Goal: Information Seeking & Learning: Find specific fact

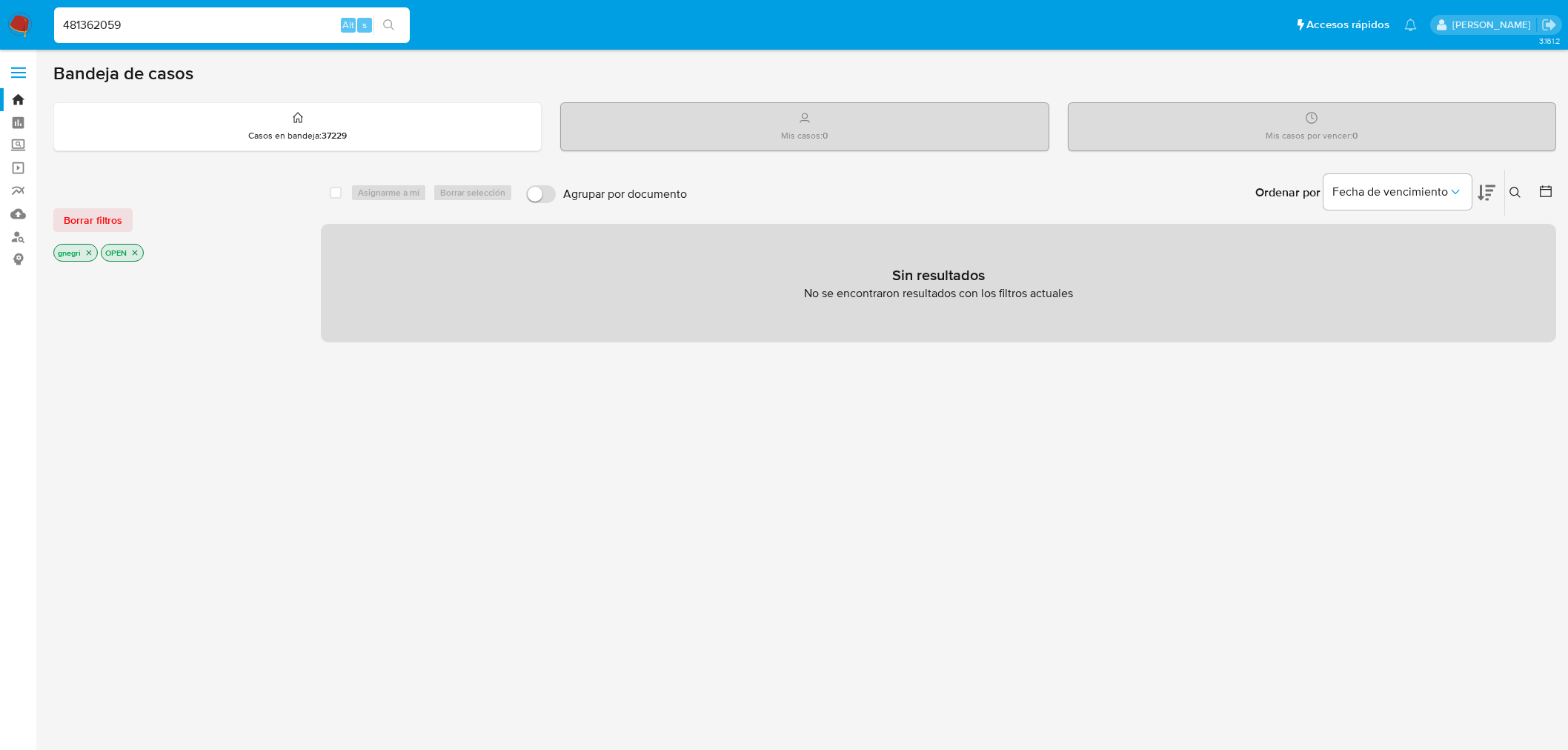
type input "481362059"
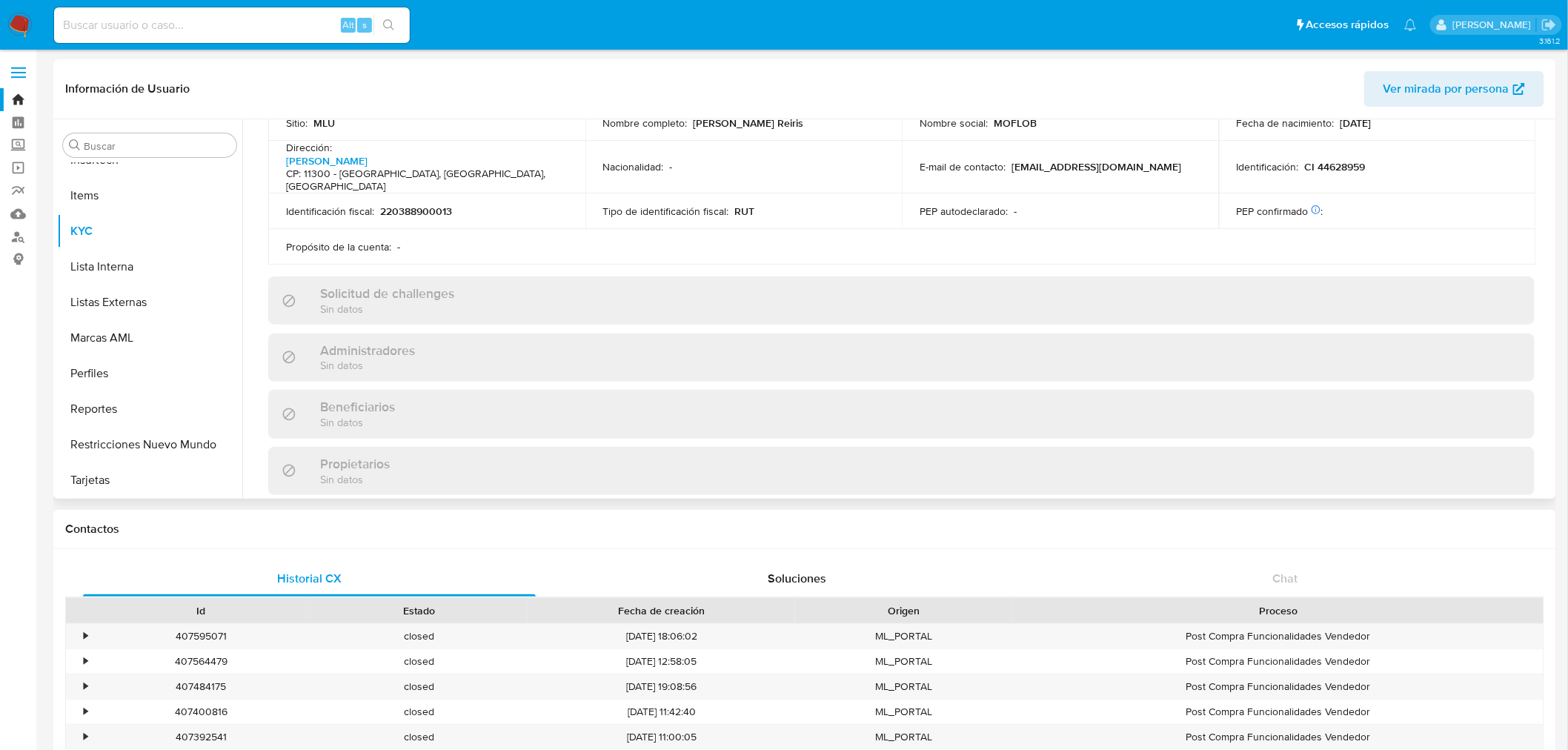
scroll to position [847, 0]
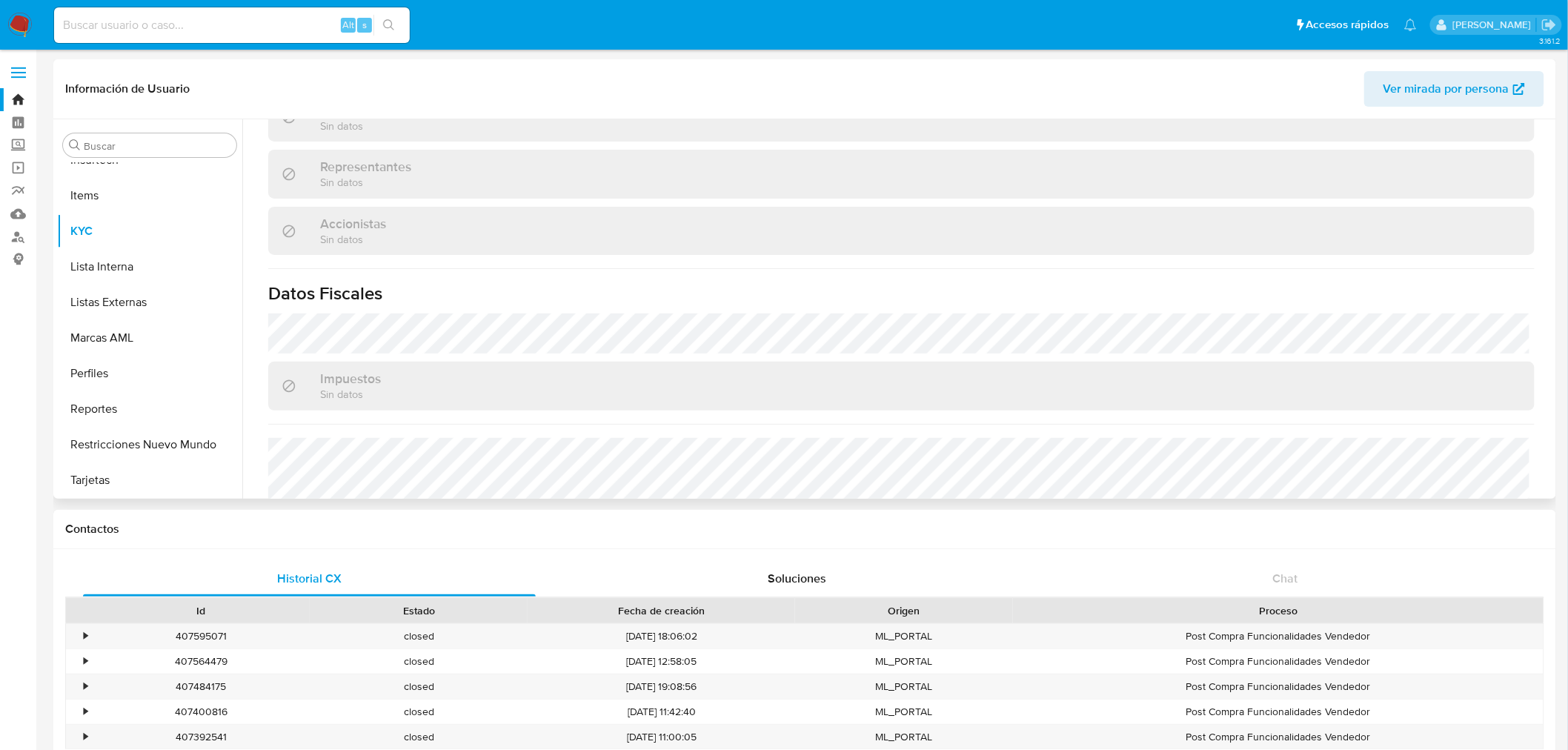
select select "10"
click at [186, 20] on input at bounding box center [231, 25] width 356 height 19
paste input "2326829048"
type input "2326829048"
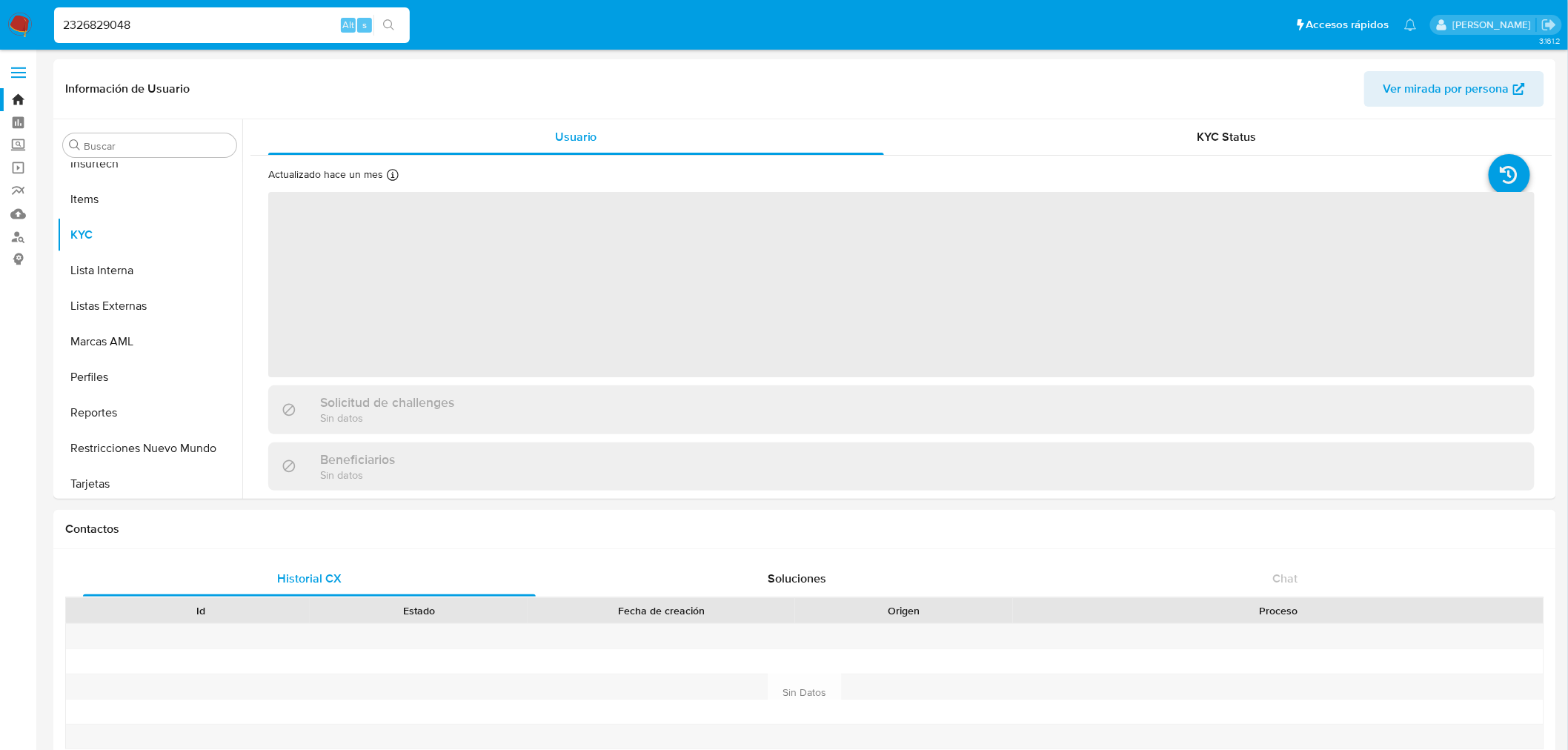
scroll to position [732, 0]
select select "10"
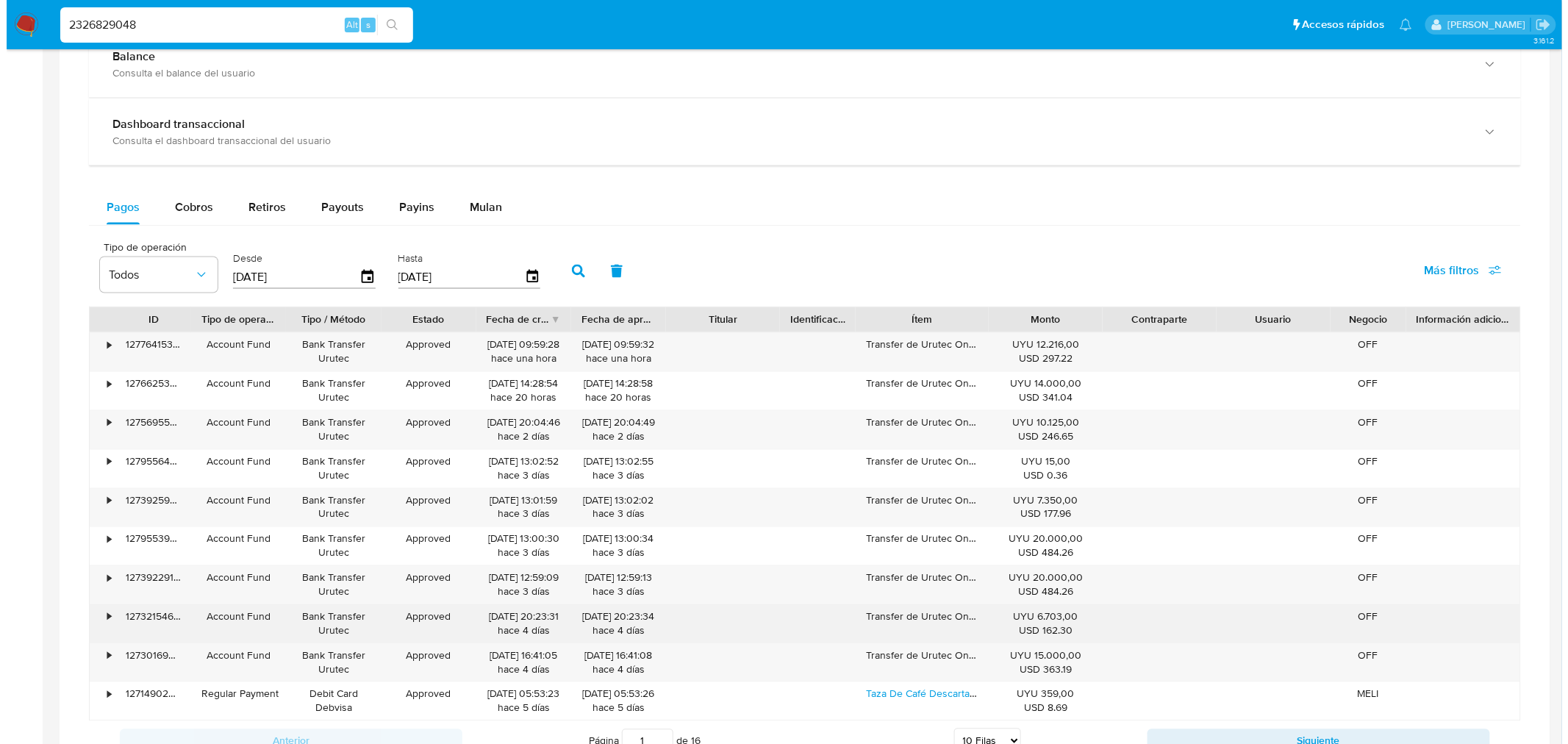
scroll to position [980, 0]
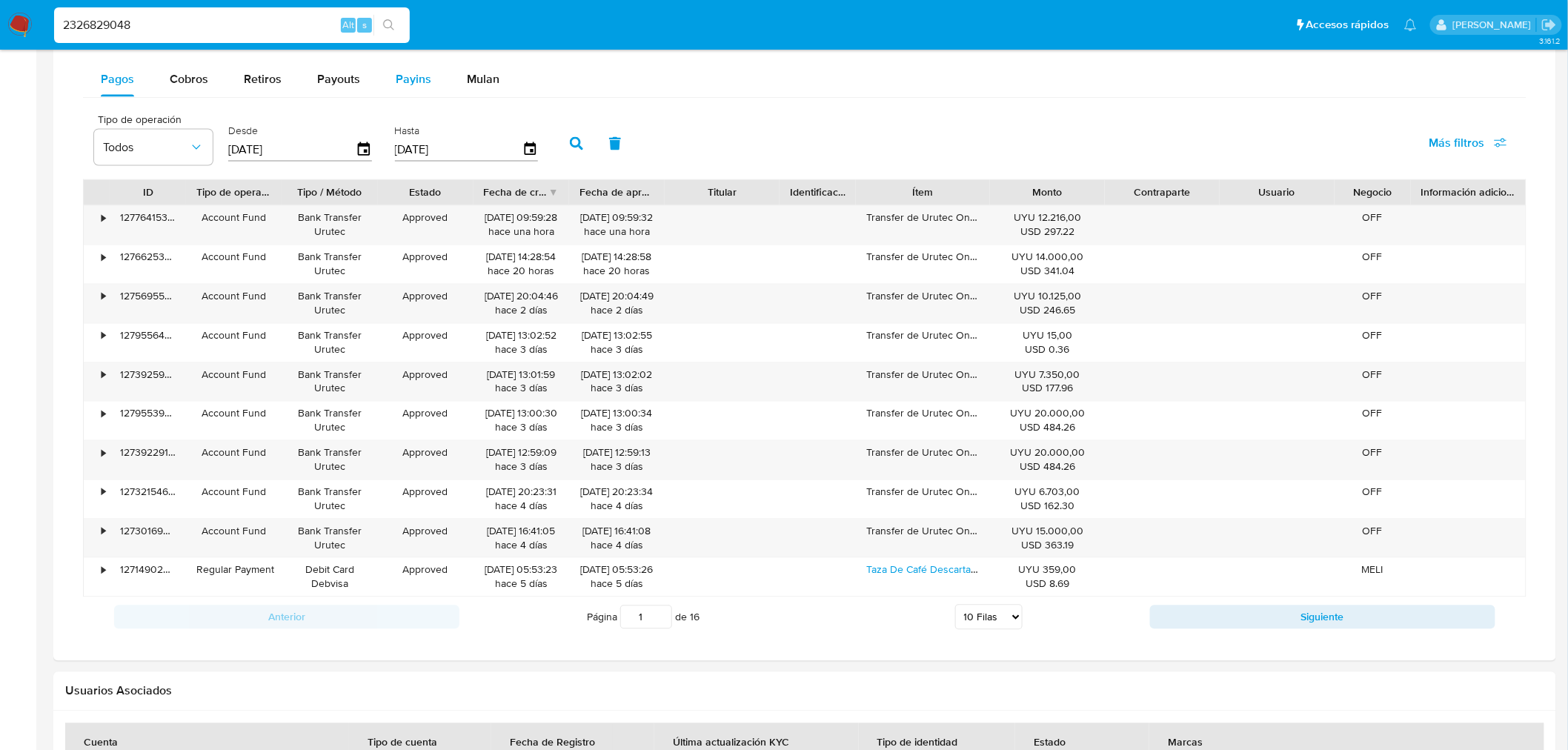
click at [396, 75] on span "Payins" at bounding box center [414, 79] width 36 height 17
select select "10"
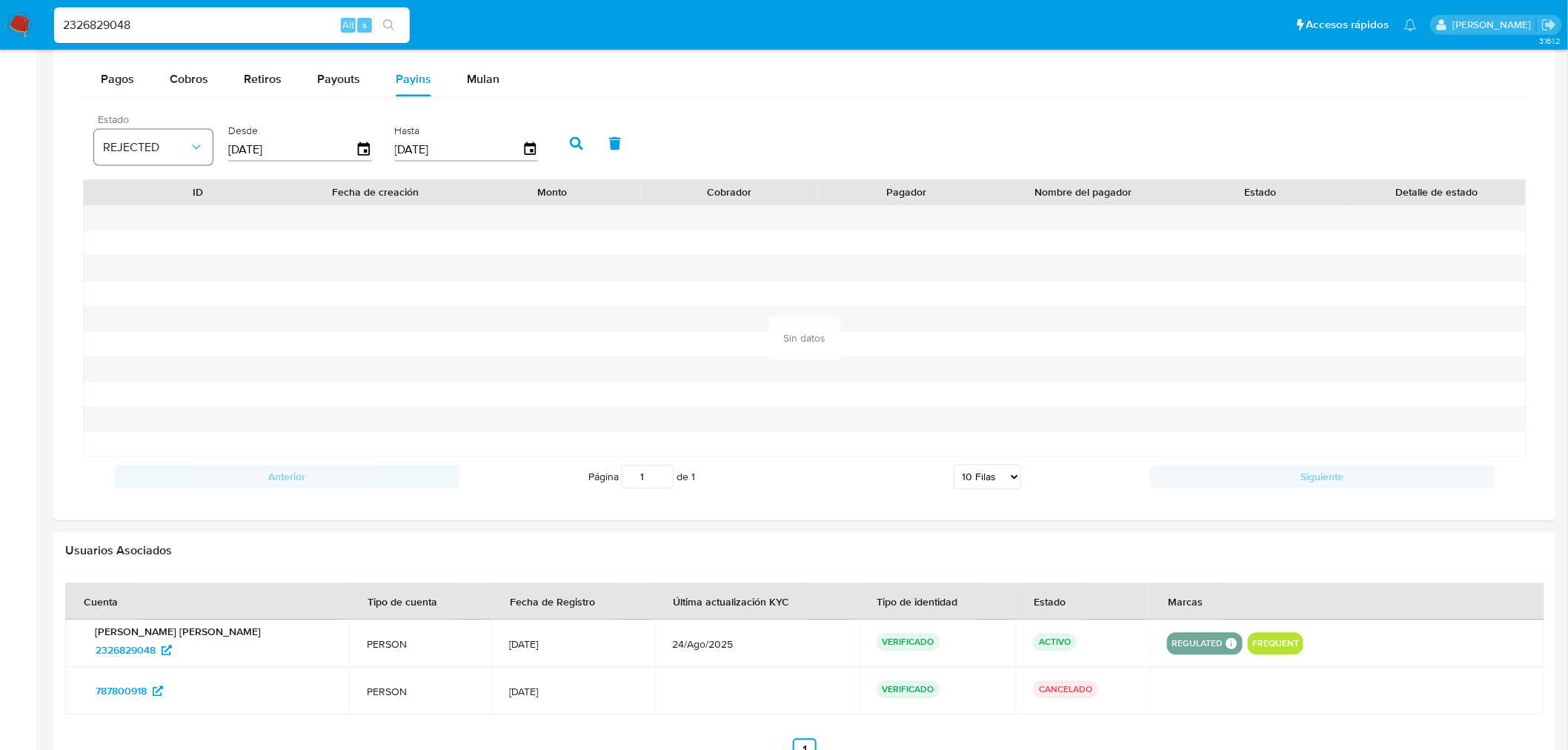
click at [207, 150] on button "REJECTED" at bounding box center [153, 147] width 118 height 36
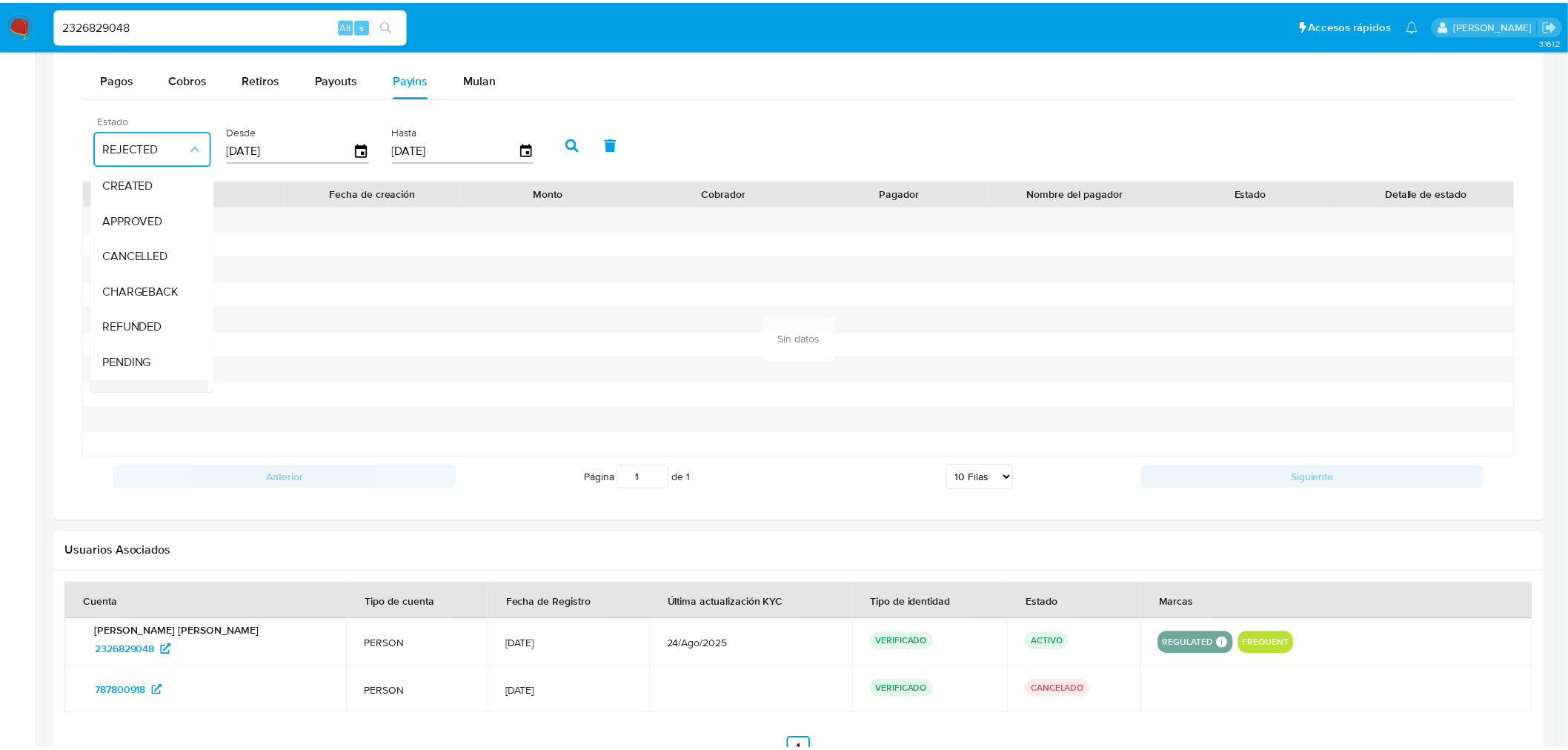
scroll to position [109, 0]
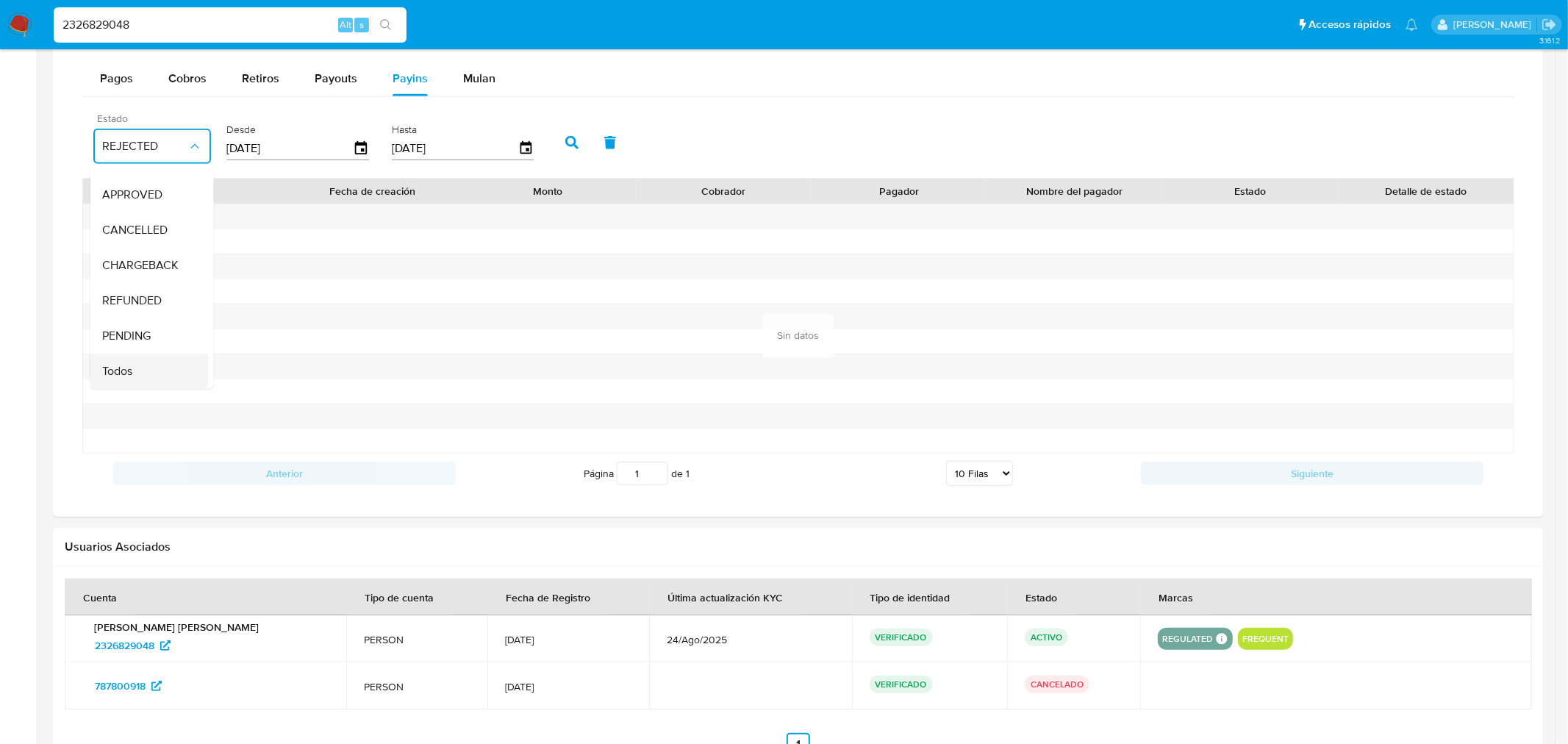
click at [153, 360] on div "Todos" at bounding box center [145, 371] width 85 height 36
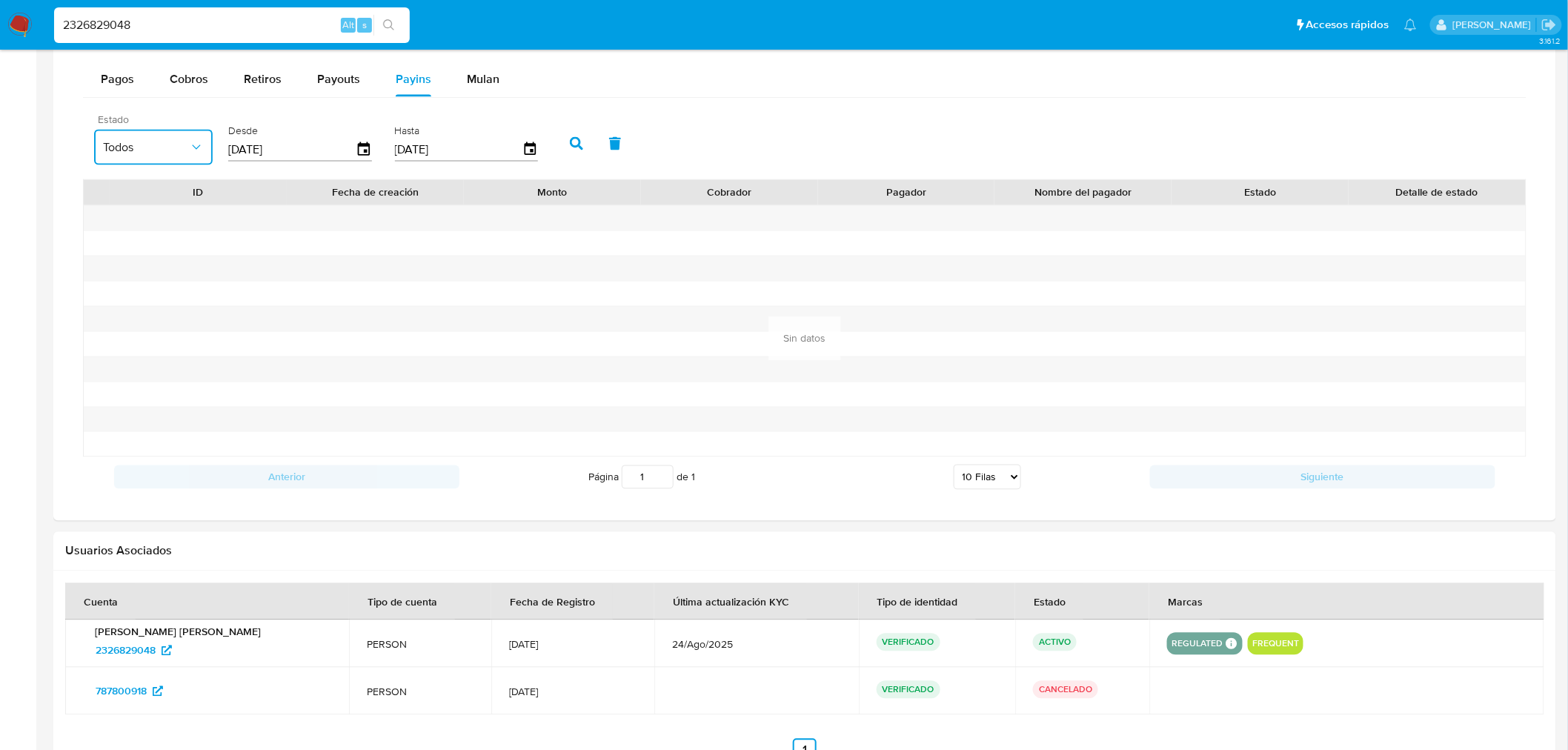
click at [338, 148] on input "[DATE]" at bounding box center [292, 150] width 128 height 23
click at [360, 148] on icon "button" at bounding box center [363, 149] width 12 height 13
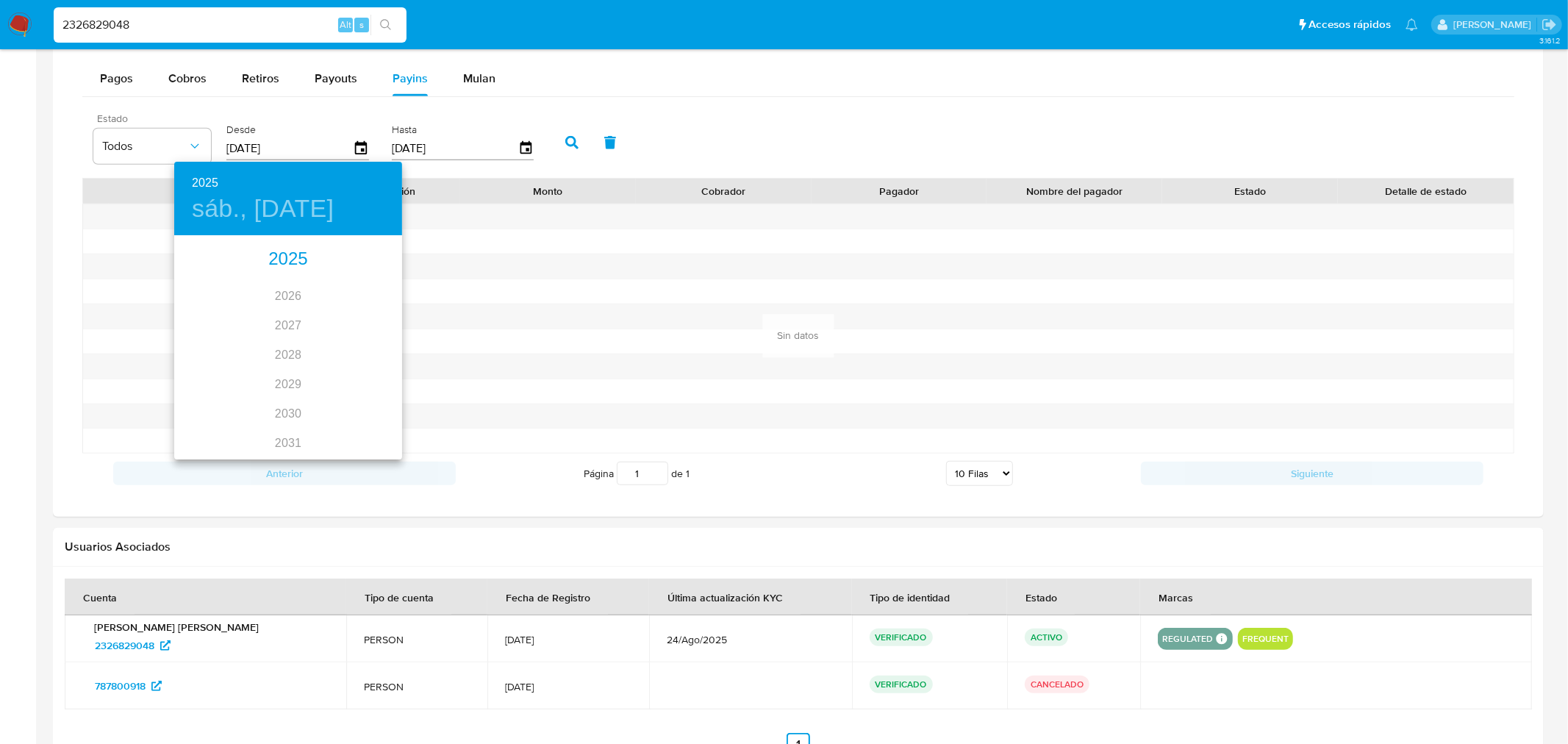
click at [292, 251] on div "2025" at bounding box center [287, 260] width 228 height 29
click at [211, 381] on div "[DATE]." at bounding box center [212, 375] width 76 height 55
click at [256, 316] on p "2" at bounding box center [259, 313] width 6 height 15
type input "[DATE]"
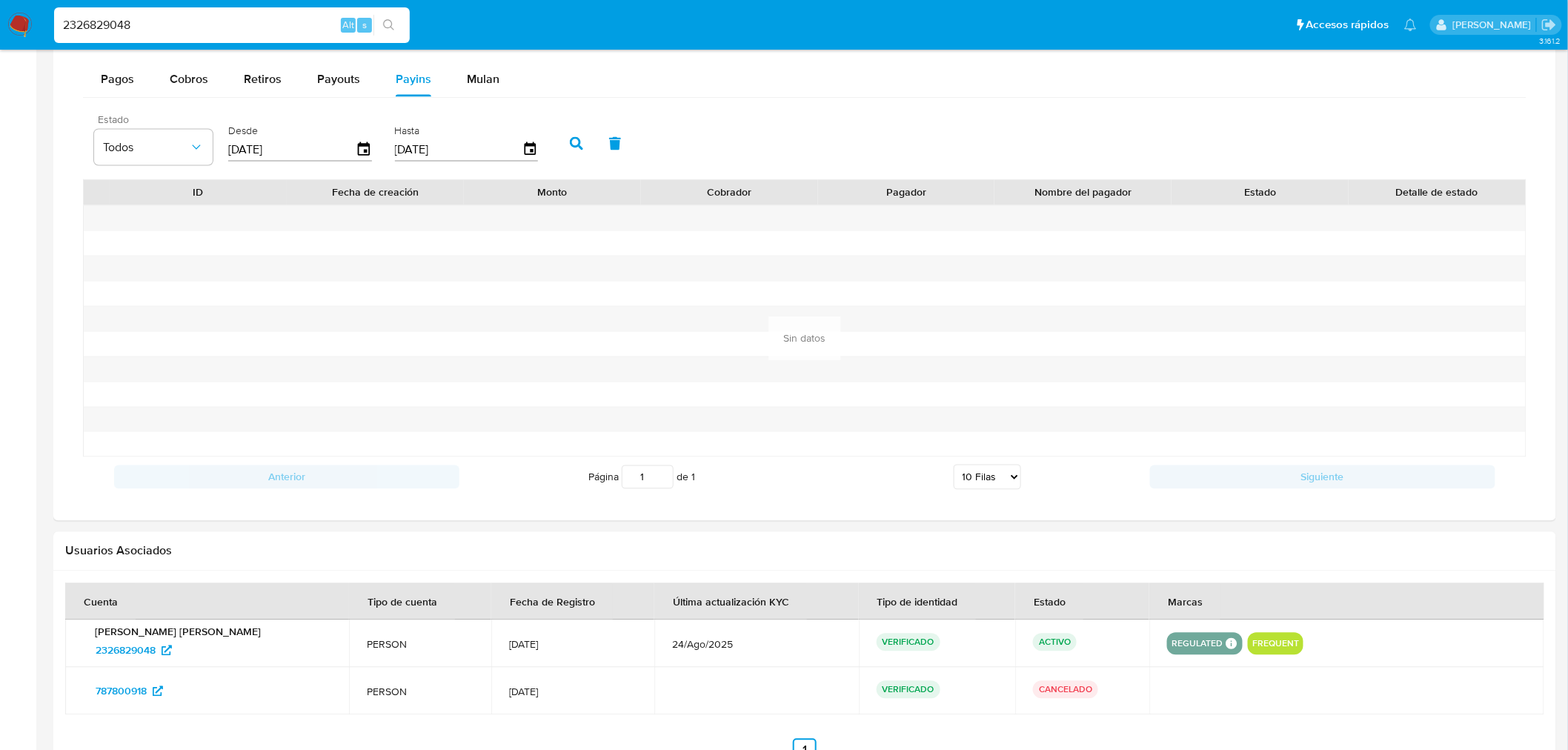
click at [571, 146] on icon "button" at bounding box center [576, 143] width 13 height 13
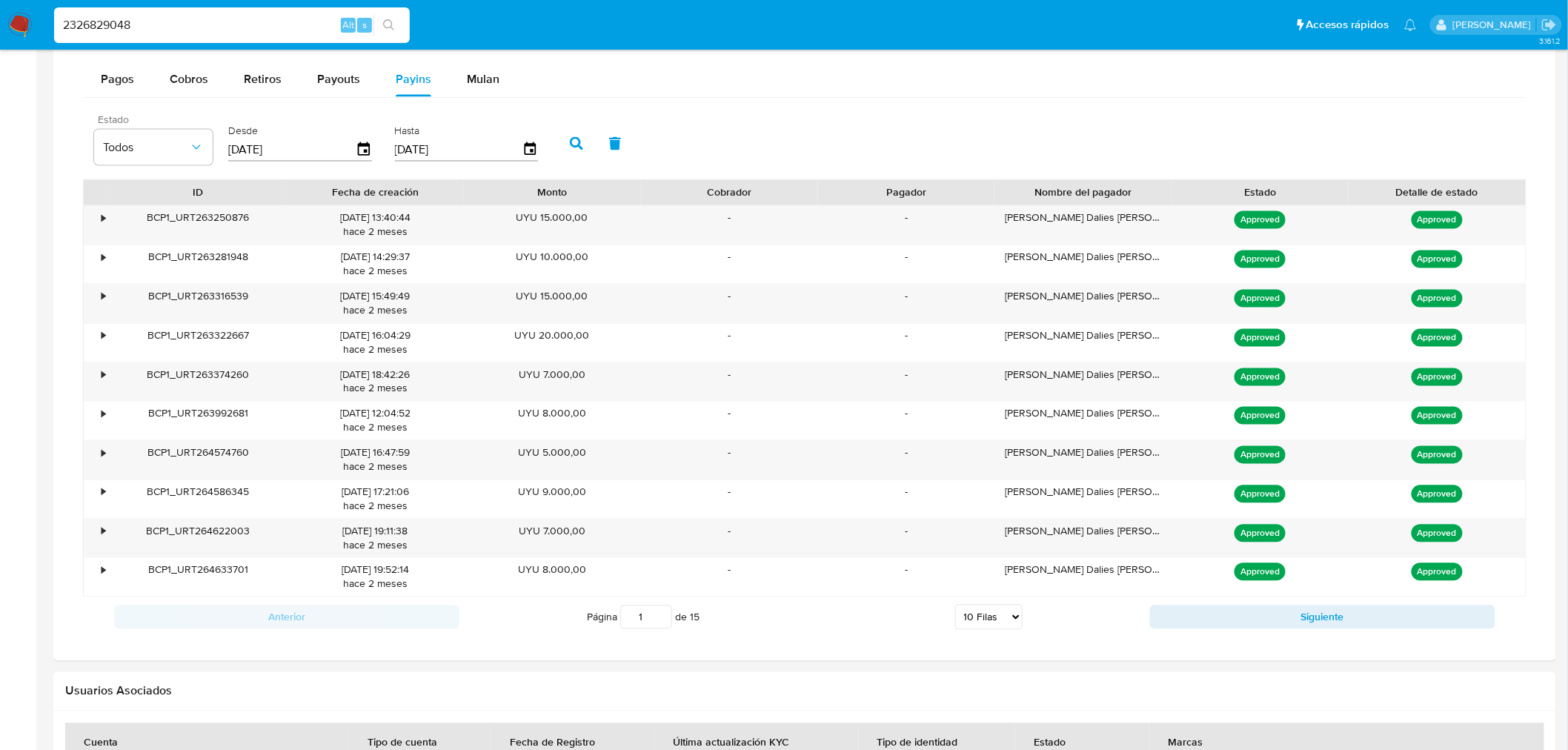
click at [650, 621] on input "1" at bounding box center [646, 617] width 52 height 23
type input "15"
click at [739, 637] on div "Anterior Página 15 de 15 5 [PERSON_NAME] 10 [PERSON_NAME] 20 [PERSON_NAME] 25 […" at bounding box center [805, 617] width 1443 height 40
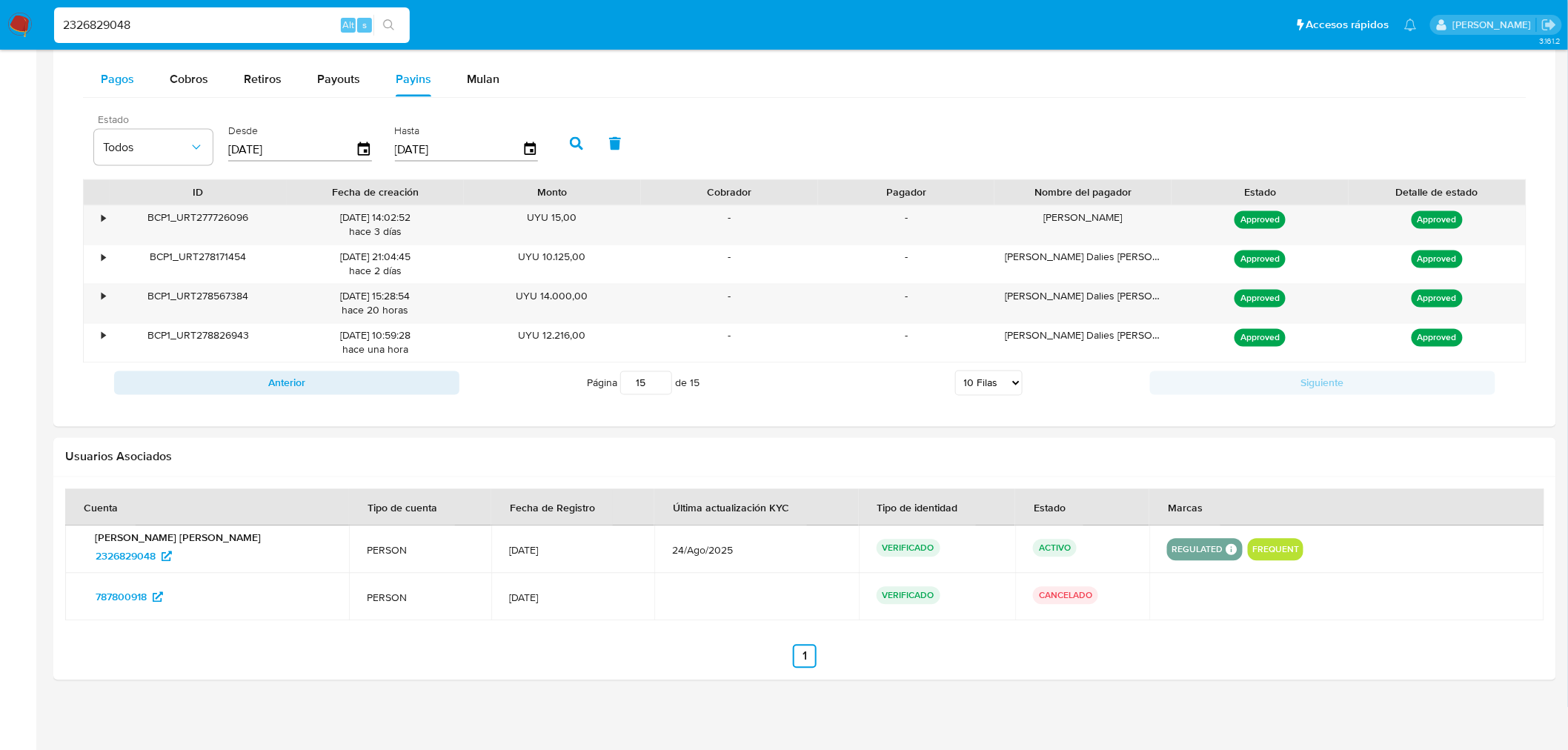
click at [116, 94] on div "Pagos" at bounding box center [117, 79] width 33 height 36
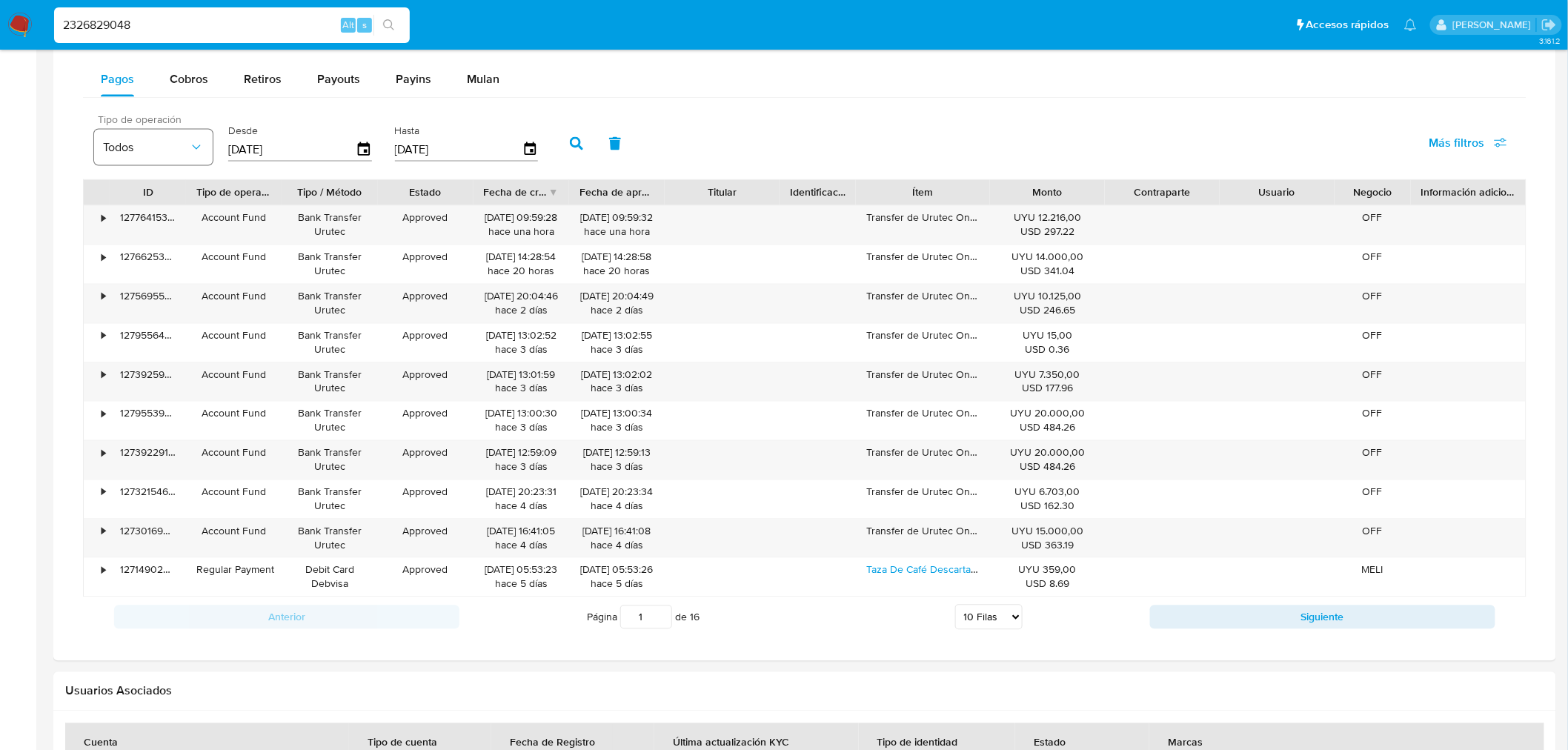
click at [163, 159] on button "Todos" at bounding box center [153, 147] width 118 height 36
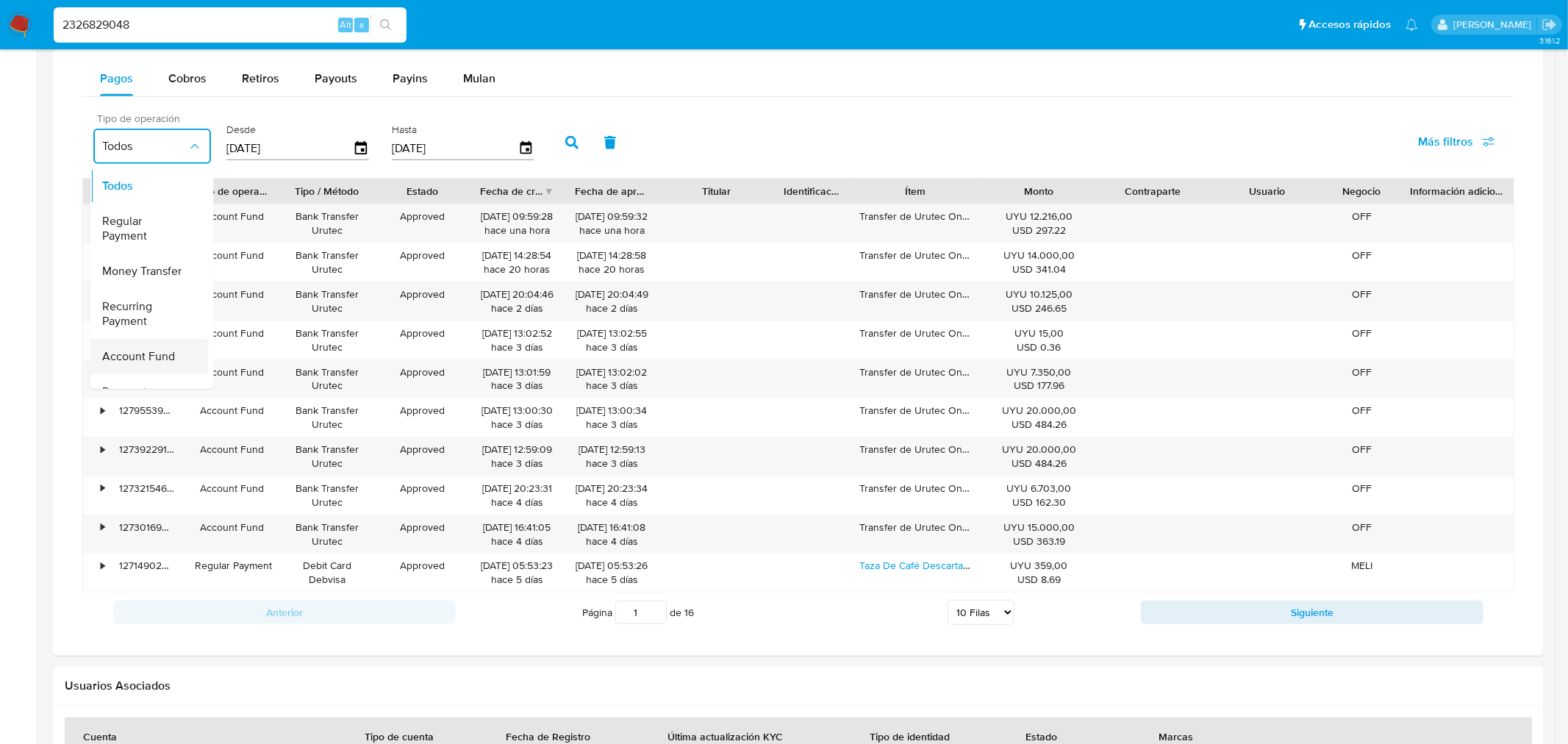
click at [158, 358] on span "Account Fund" at bounding box center [138, 356] width 73 height 15
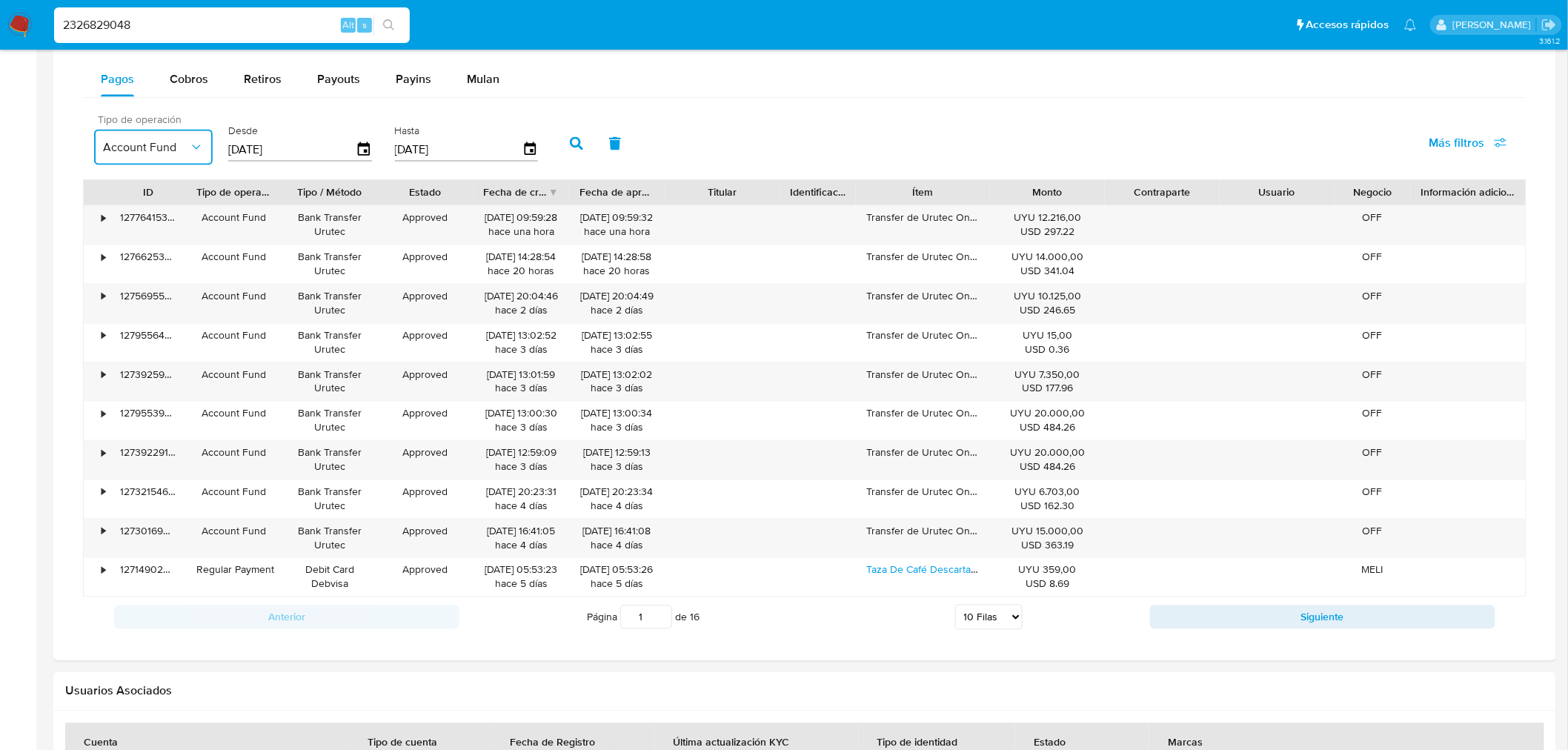
click at [319, 150] on input "[DATE]" at bounding box center [292, 150] width 128 height 23
click at [364, 146] on icon "button" at bounding box center [363, 149] width 12 height 13
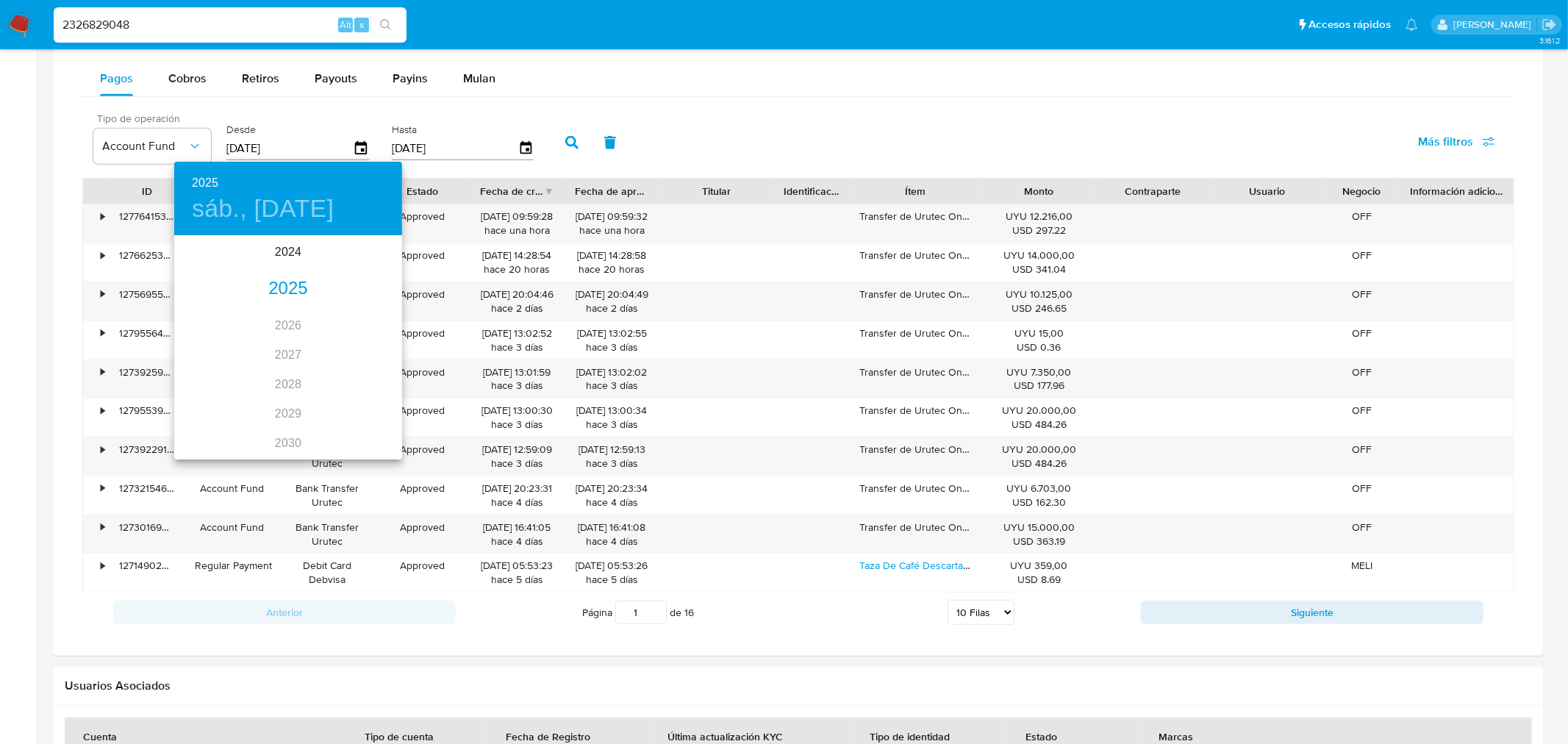
click at [287, 287] on div "2025" at bounding box center [287, 289] width 228 height 29
click at [221, 372] on div "[DATE]." at bounding box center [212, 375] width 76 height 55
click at [229, 308] on p "1" at bounding box center [230, 313] width 6 height 15
type input "[DATE]"
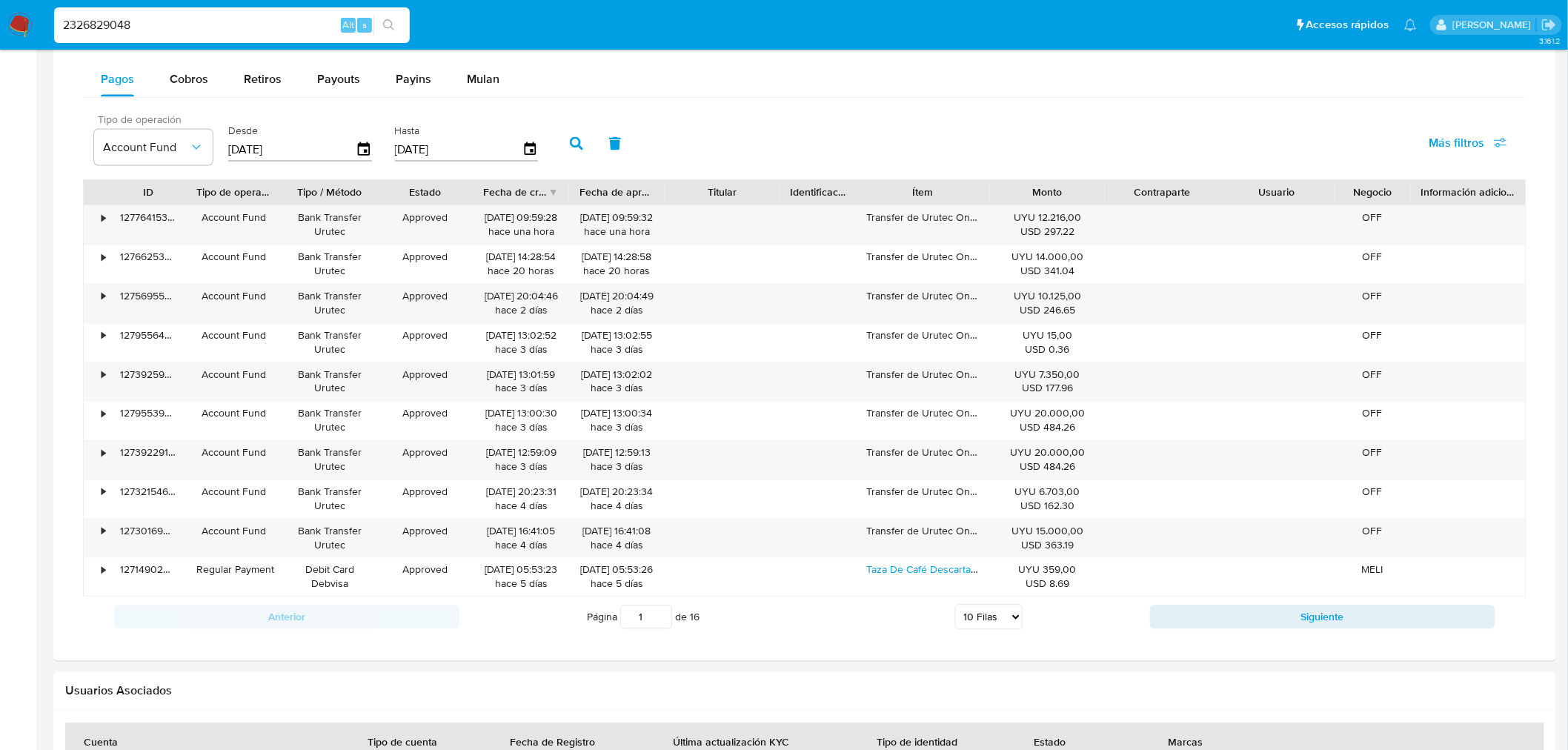
click at [557, 144] on button "button" at bounding box center [576, 144] width 38 height 36
click at [653, 619] on input "1" at bounding box center [646, 617] width 52 height 23
click at [766, 631] on div "Página 15 de 15 5 [PERSON_NAME] 10 [PERSON_NAME] 20 [PERSON_NAME] 25 [PERSON_NA…" at bounding box center [805, 617] width 690 height 30
type input "15"
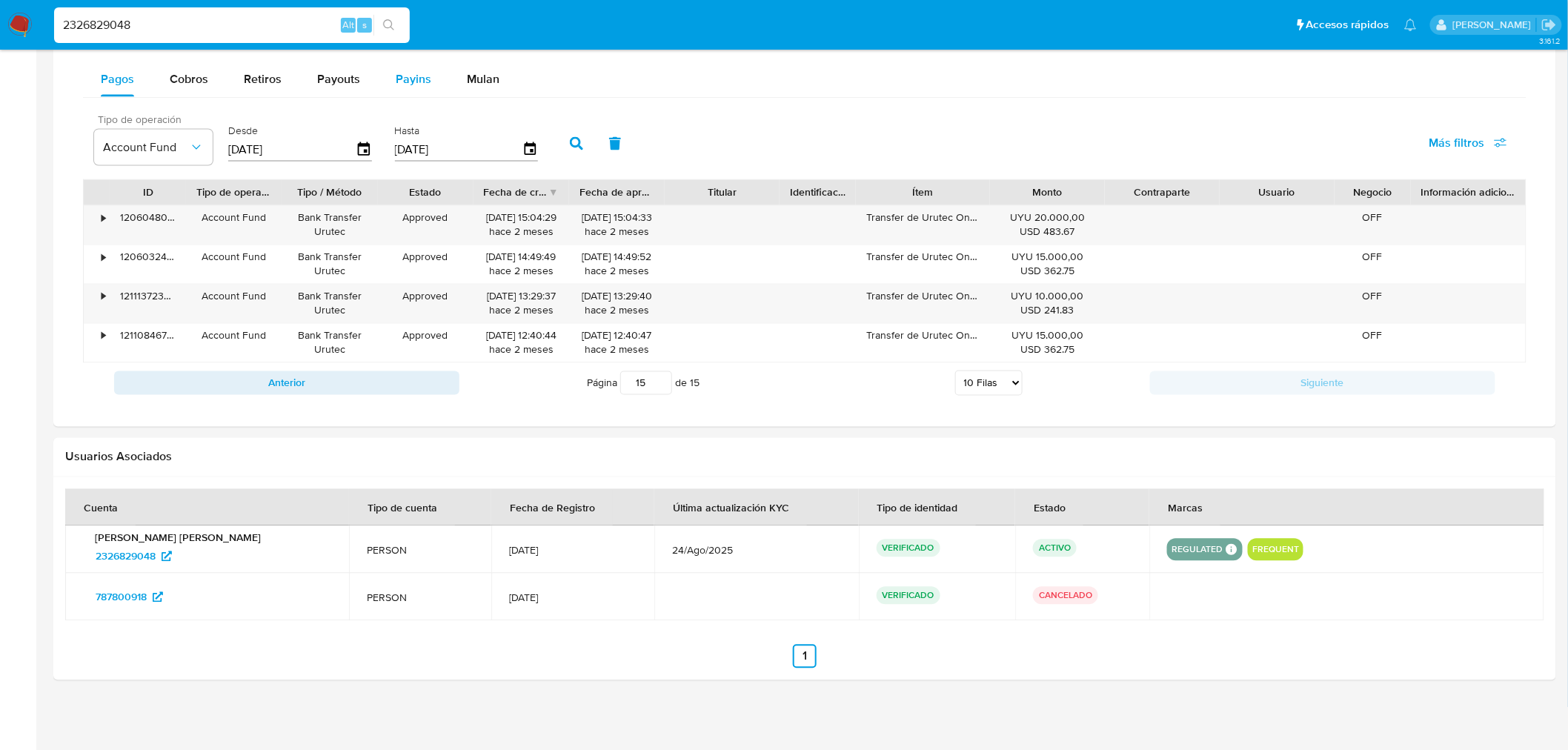
click at [404, 76] on span "Payins" at bounding box center [414, 79] width 36 height 17
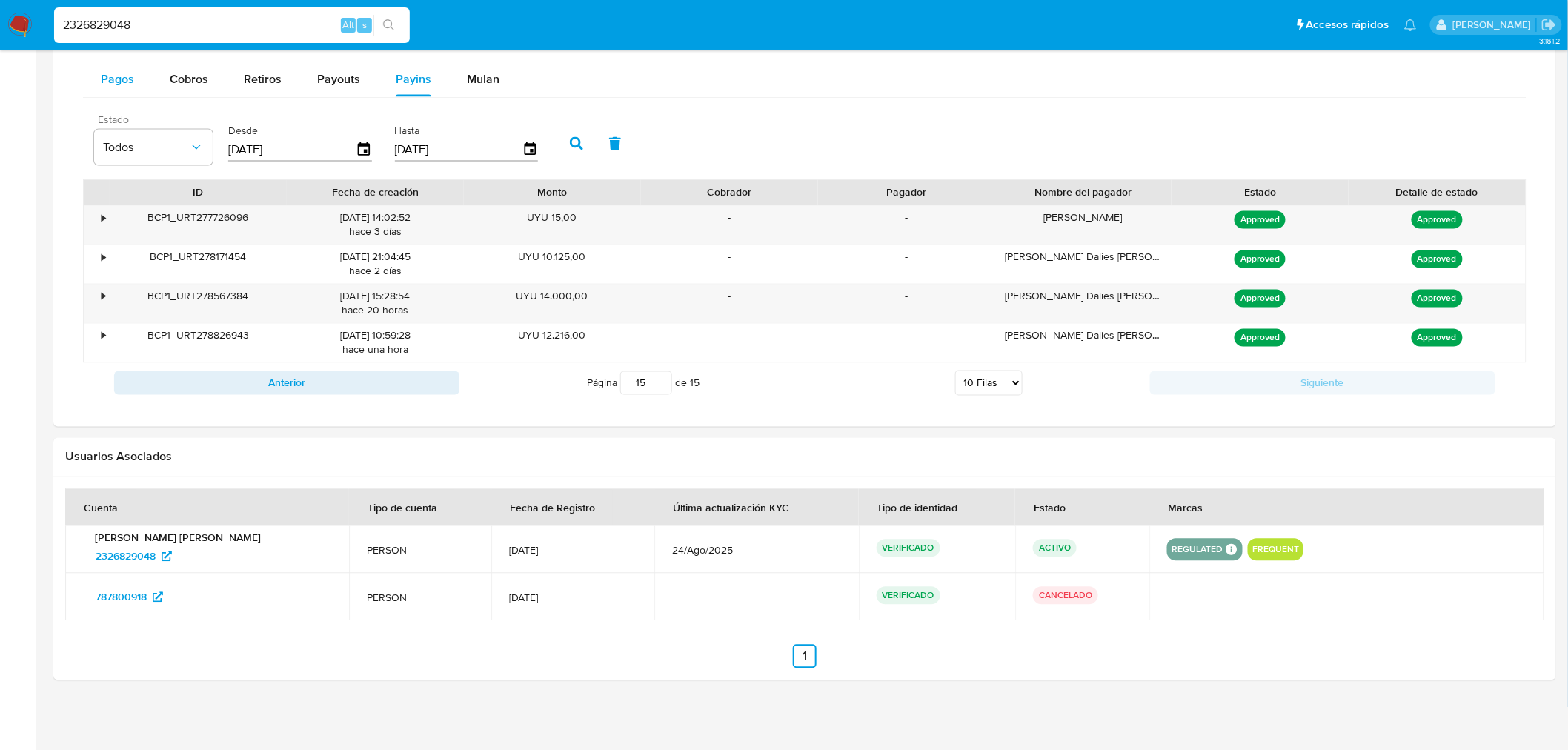
click at [115, 75] on span "Pagos" at bounding box center [117, 79] width 33 height 17
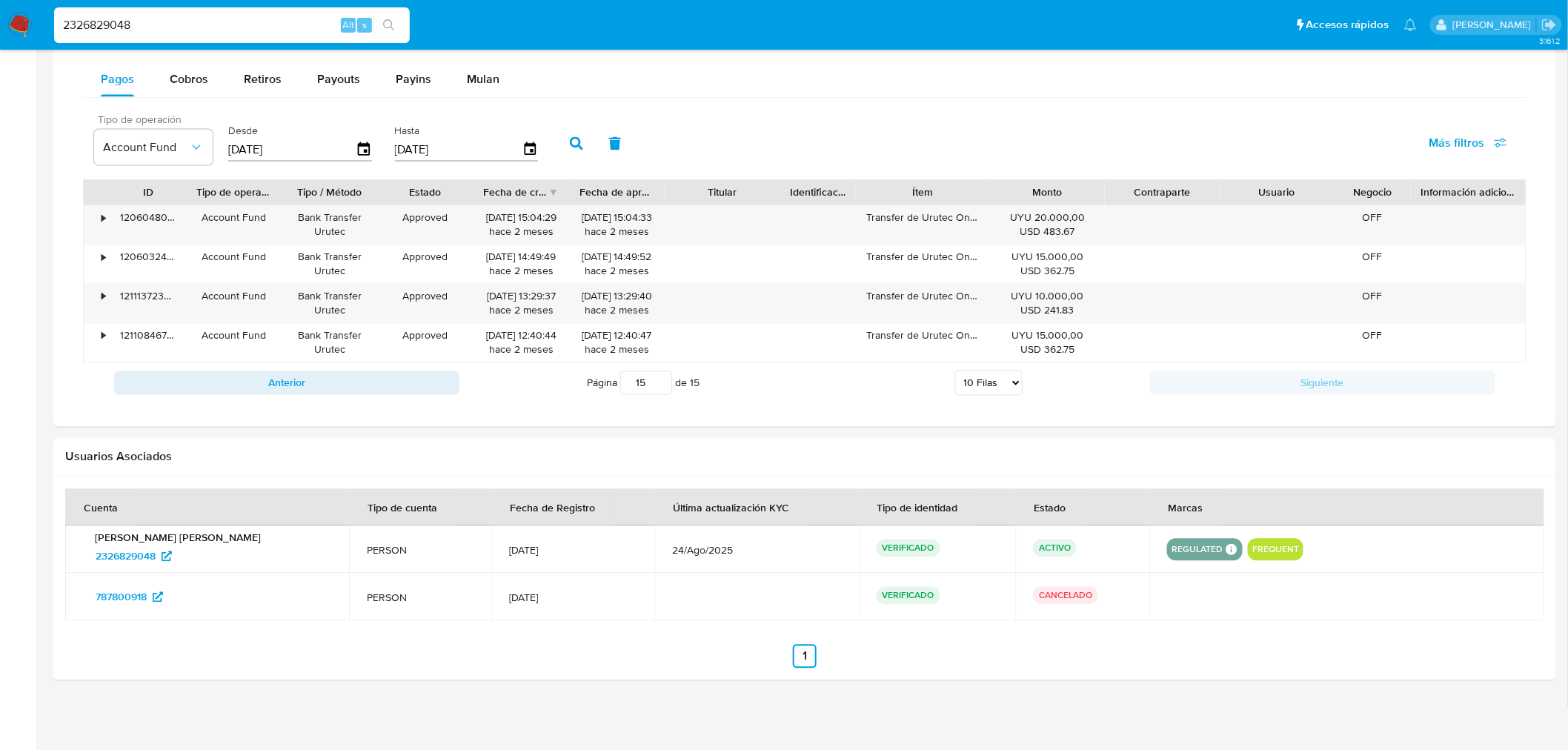
click at [144, 33] on input "2326829048" at bounding box center [231, 25] width 356 height 19
paste input "45761582"
type input "45761582"
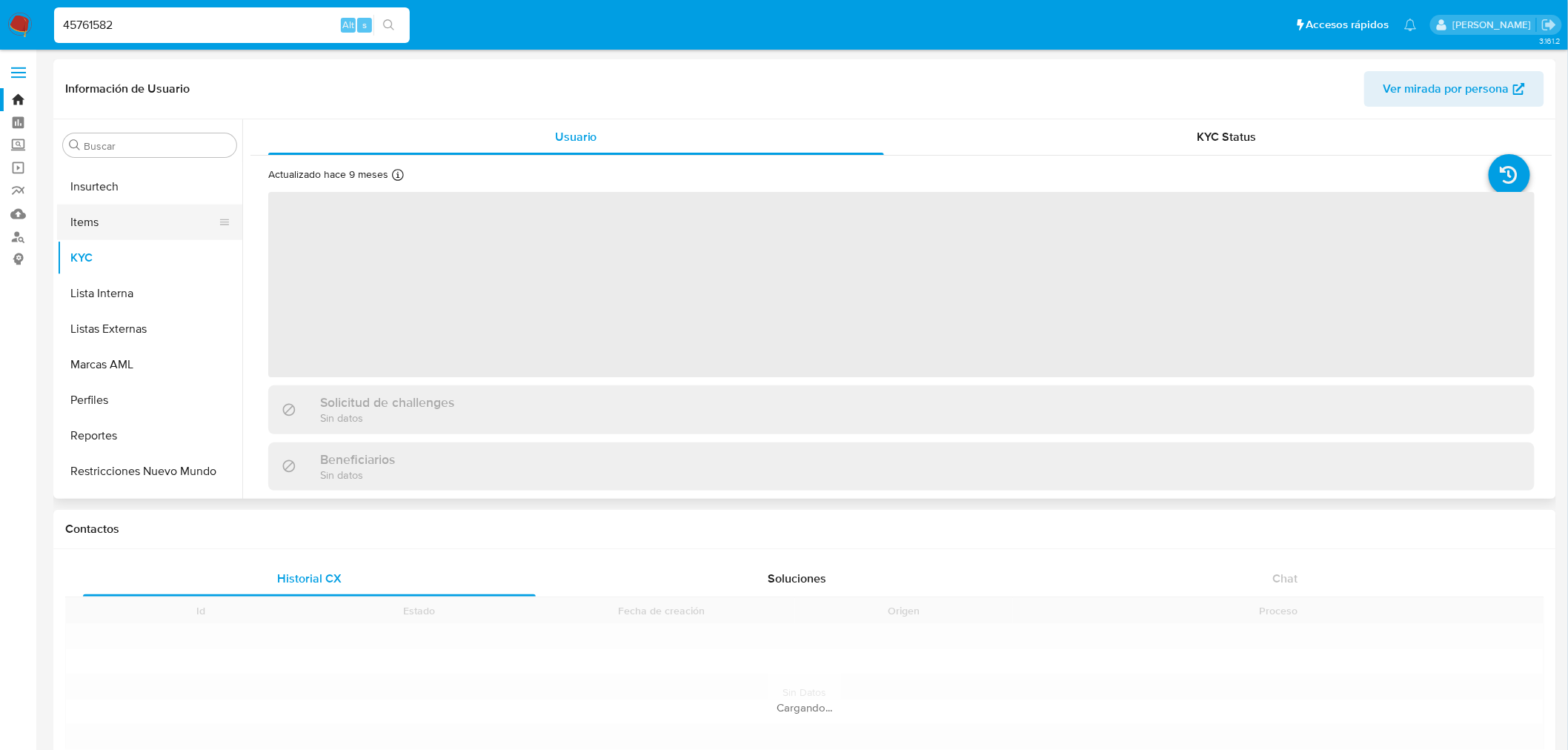
scroll to position [732, 0]
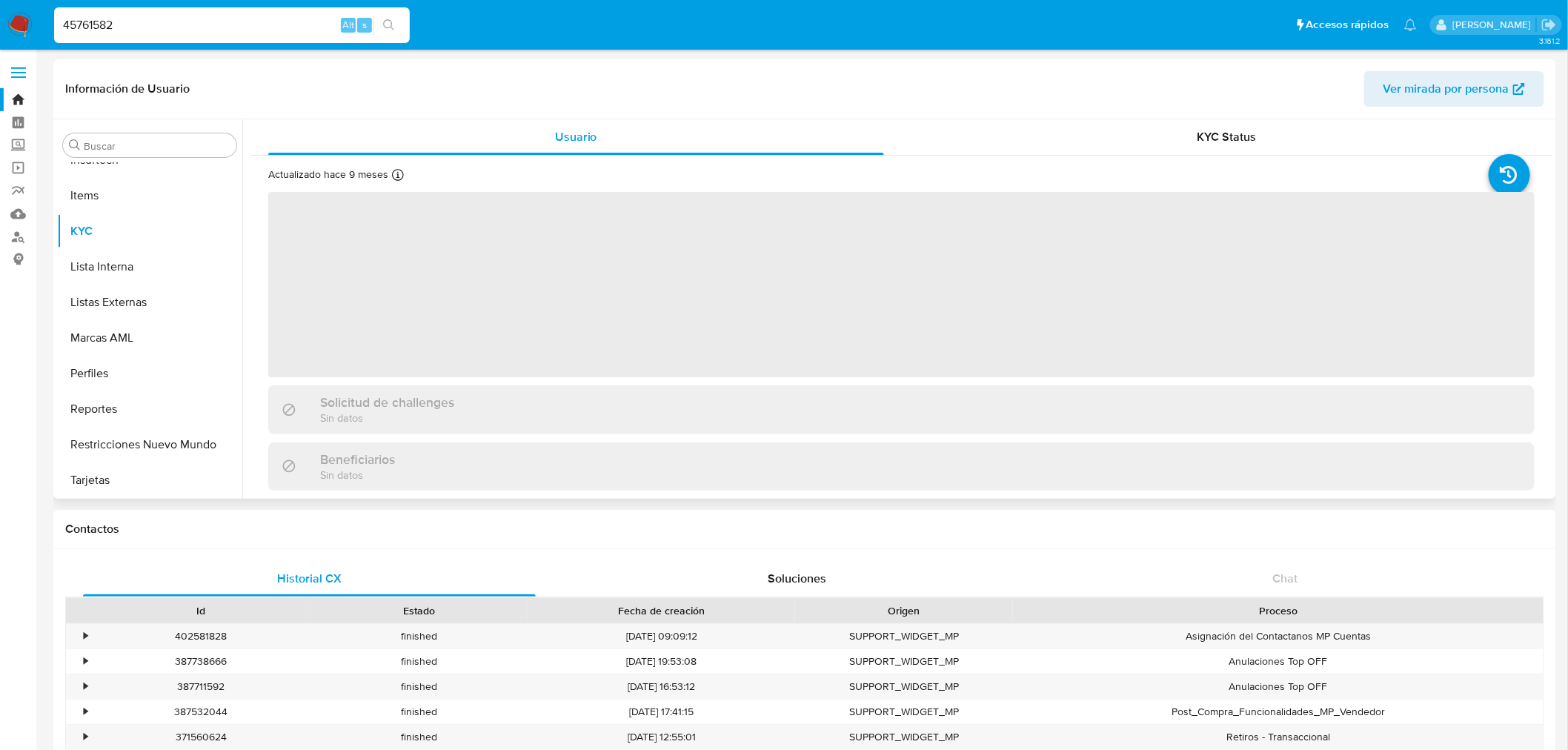
select select "10"
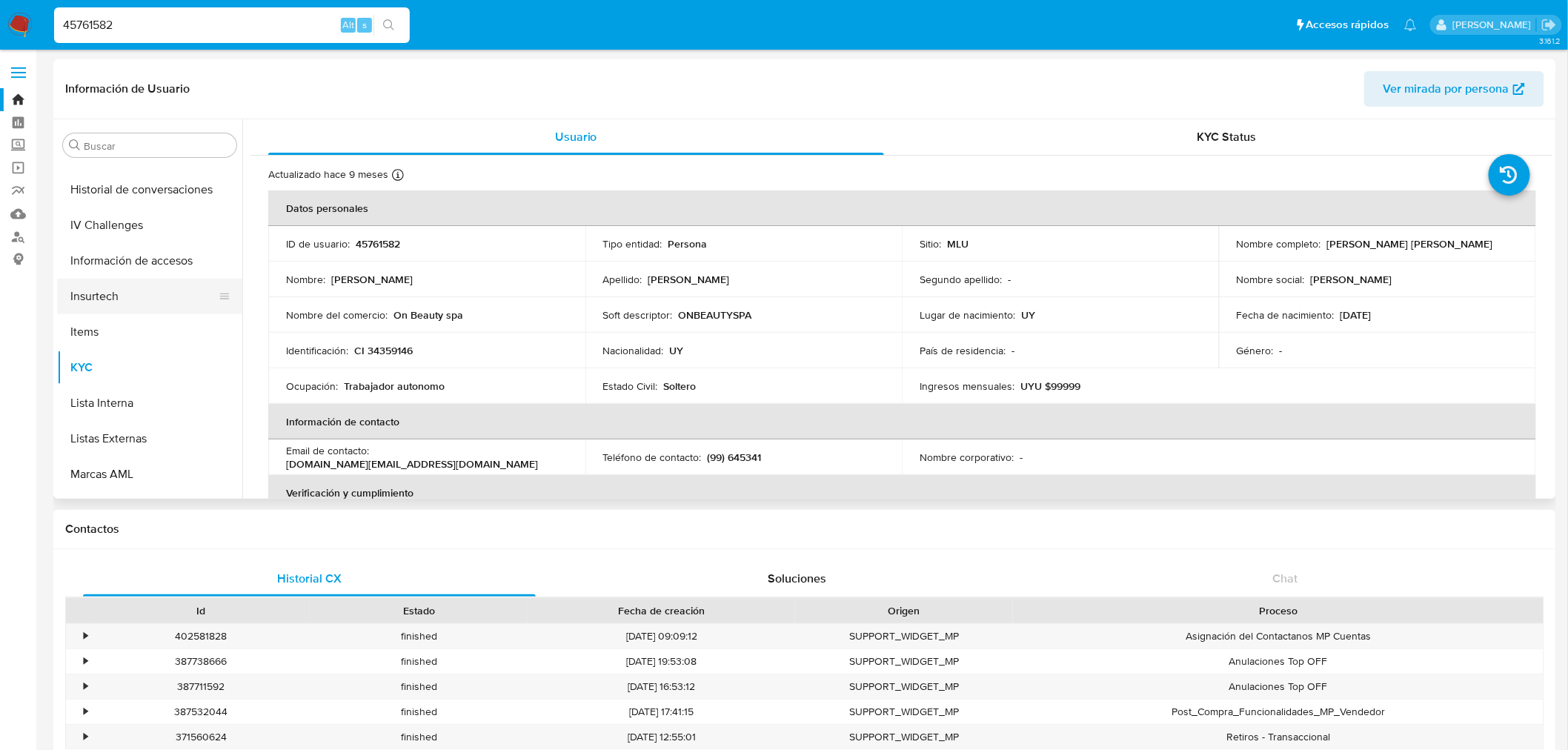
scroll to position [403, 0]
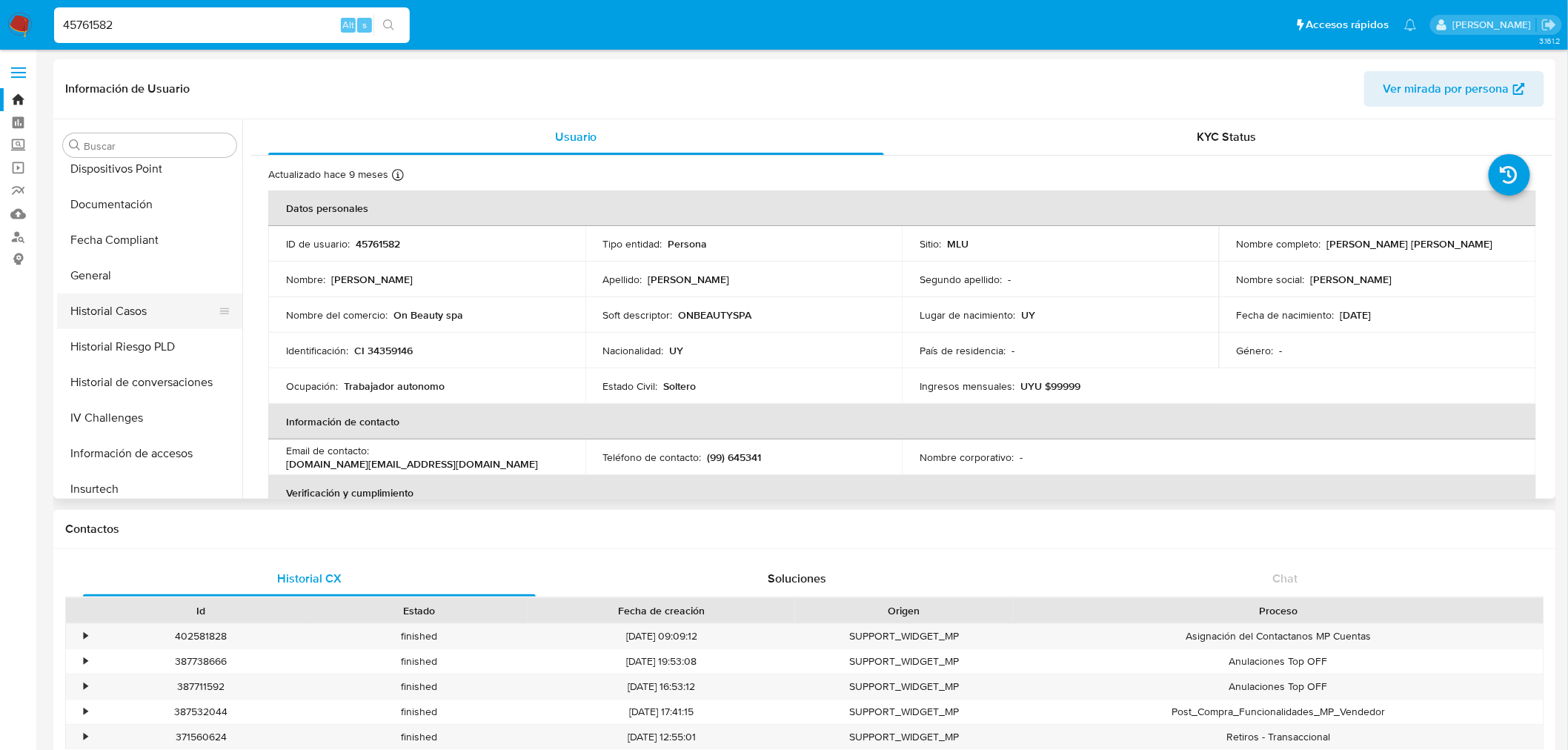
click at [129, 312] on button "Historial Casos" at bounding box center [143, 312] width 174 height 36
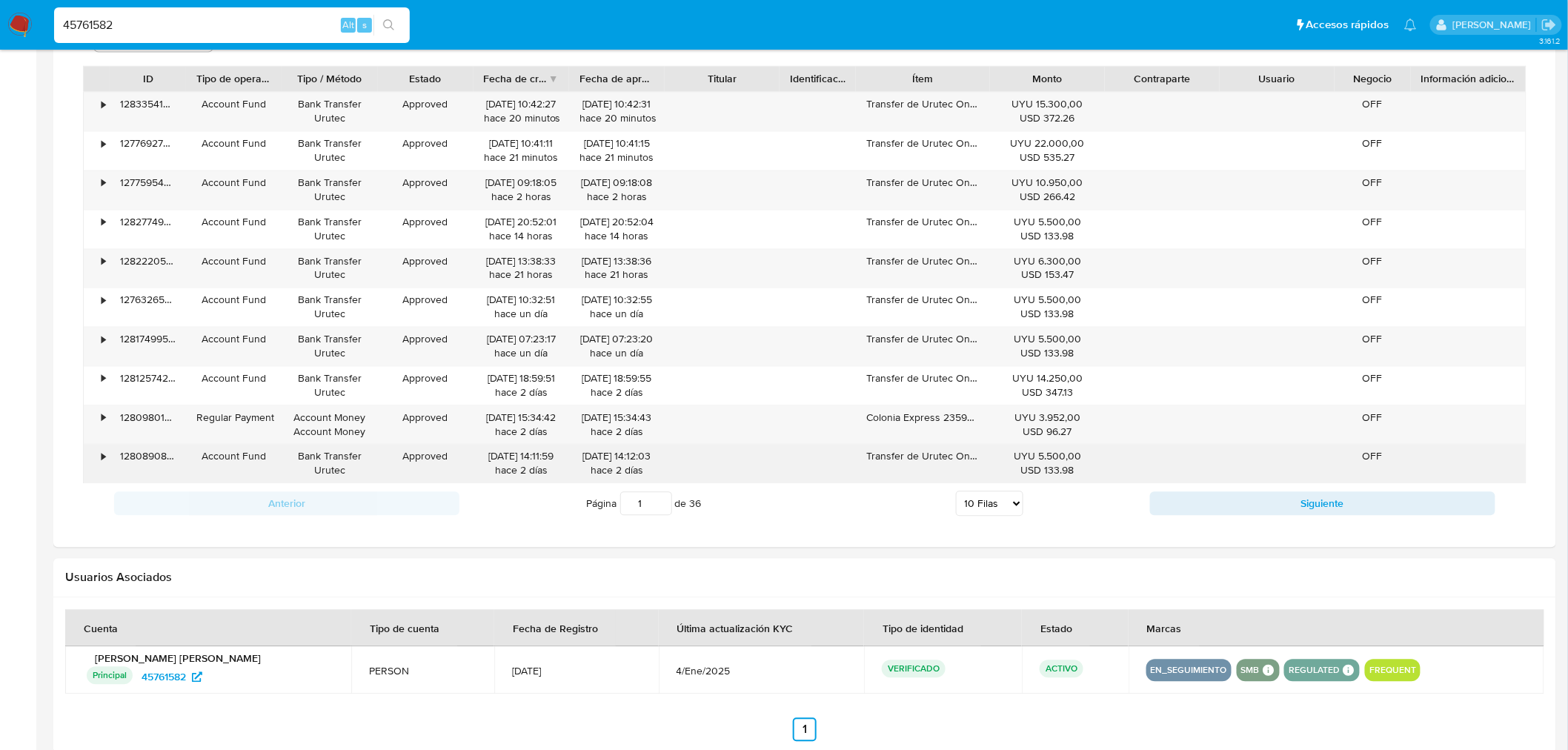
scroll to position [933, 0]
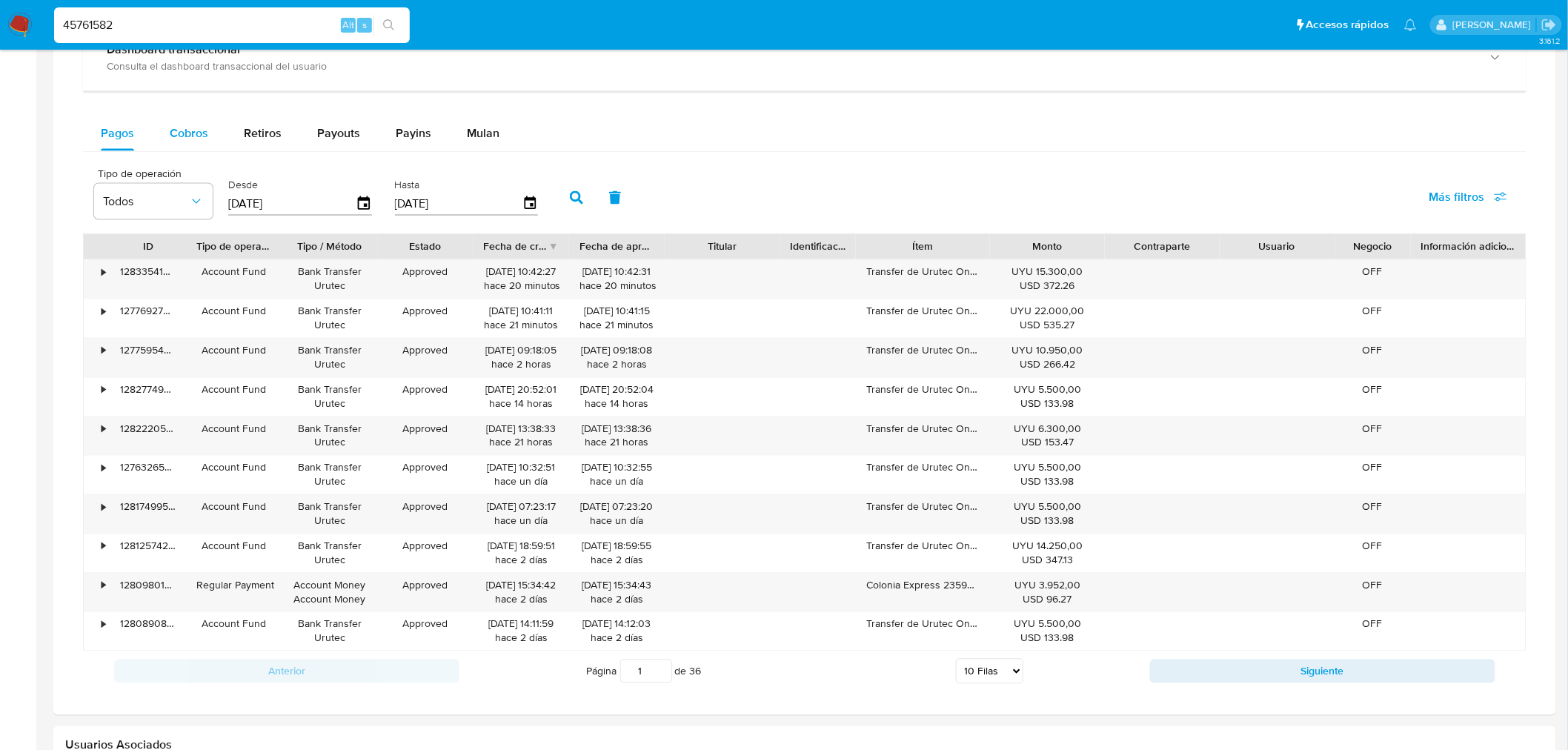
click at [183, 139] on span "Cobros" at bounding box center [189, 133] width 38 height 17
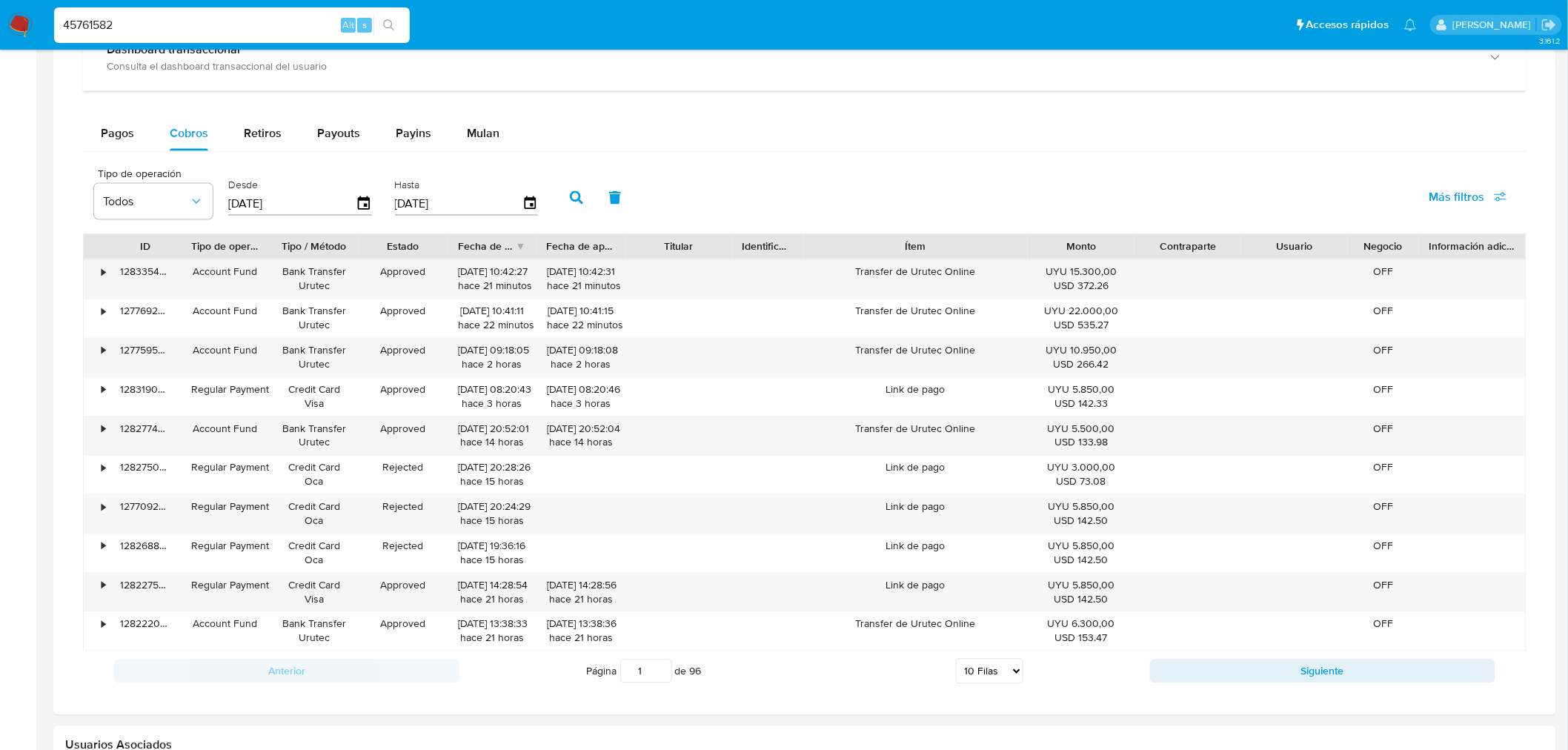
drag, startPoint x: 988, startPoint y: 253, endPoint x: 1080, endPoint y: 260, distance: 92.3
click at [1080, 259] on div "ID Tipo de operación Tipo / Método Estado Fecha de creación Fecha de aprobación…" at bounding box center [804, 247] width 1442 height 25
click at [1008, 684] on select "5 Filas 10 Filas 20 Filas 25 Filas 50 Filas 100 Filas" at bounding box center [989, 671] width 68 height 25
select select "100"
click at [956, 661] on select "5 Filas 10 Filas 20 Filas 25 Filas 50 Filas 100 Filas" at bounding box center [989, 671] width 68 height 25
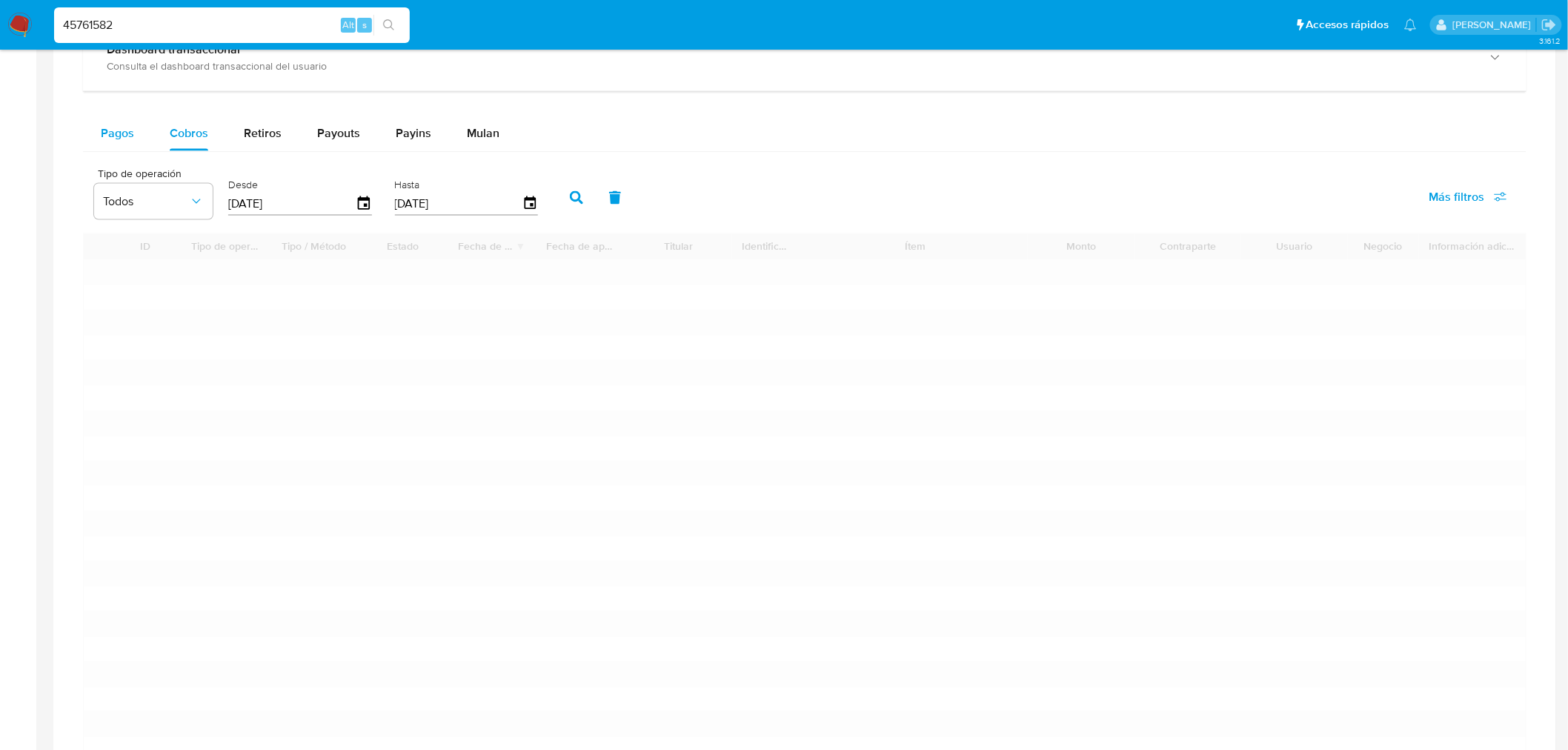
click at [108, 132] on span "Pagos" at bounding box center [117, 133] width 33 height 17
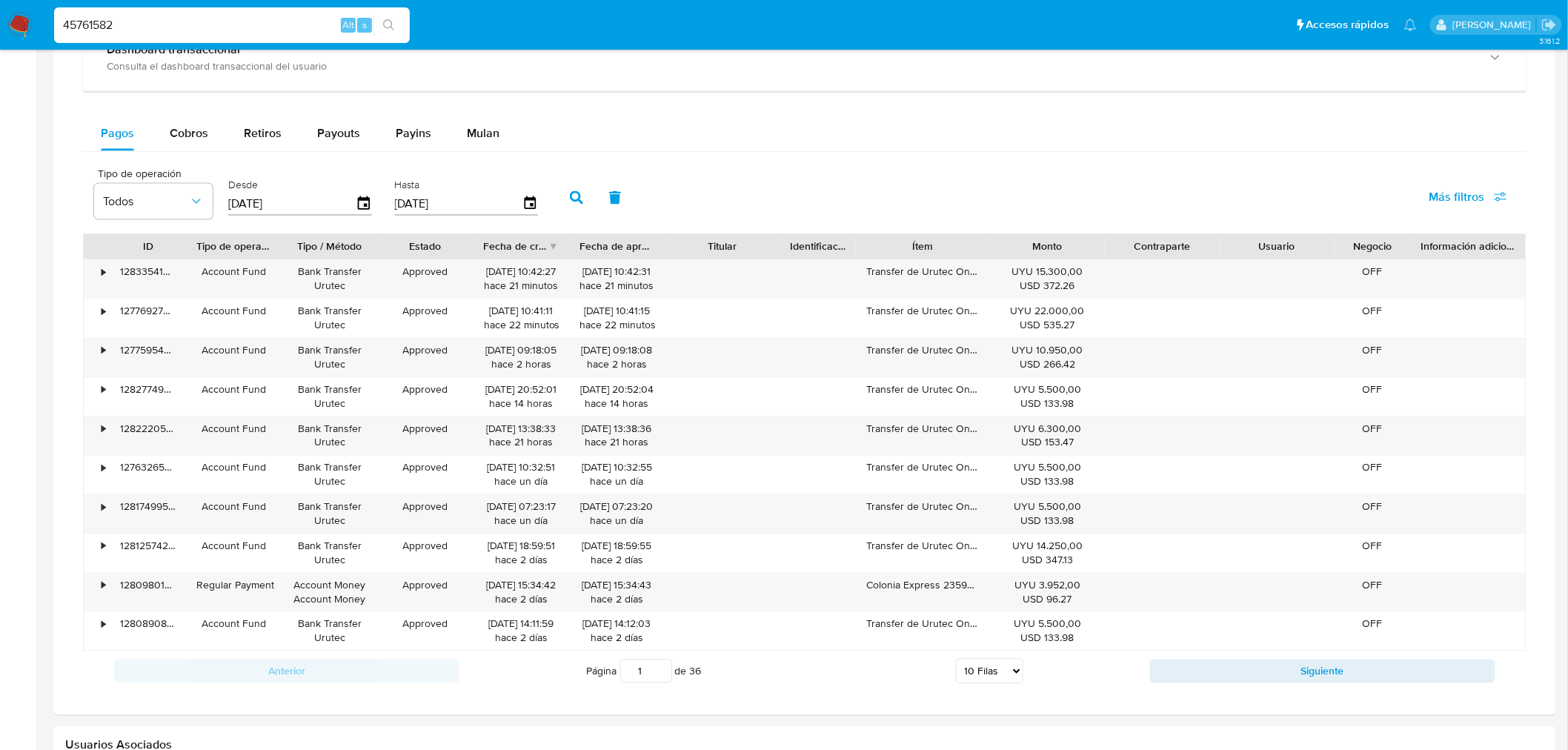
click at [976, 678] on select "5 Filas 10 Filas 20 Filas 25 Filas 50 Filas 100 Filas" at bounding box center [989, 671] width 68 height 25
click at [982, 660] on div "Página 1 de 36 5 [PERSON_NAME] 10 [PERSON_NAME] 20 [PERSON_NAME] 25 [PERSON_NAM…" at bounding box center [805, 671] width 690 height 30
click at [984, 667] on select "5 Filas 10 Filas 20 Filas 25 Filas 50 Filas 100 Filas" at bounding box center [989, 671] width 68 height 25
select select "100"
click at [956, 661] on select "5 Filas 10 Filas 20 Filas 25 Filas 50 Filas 100 Filas" at bounding box center [989, 671] width 68 height 25
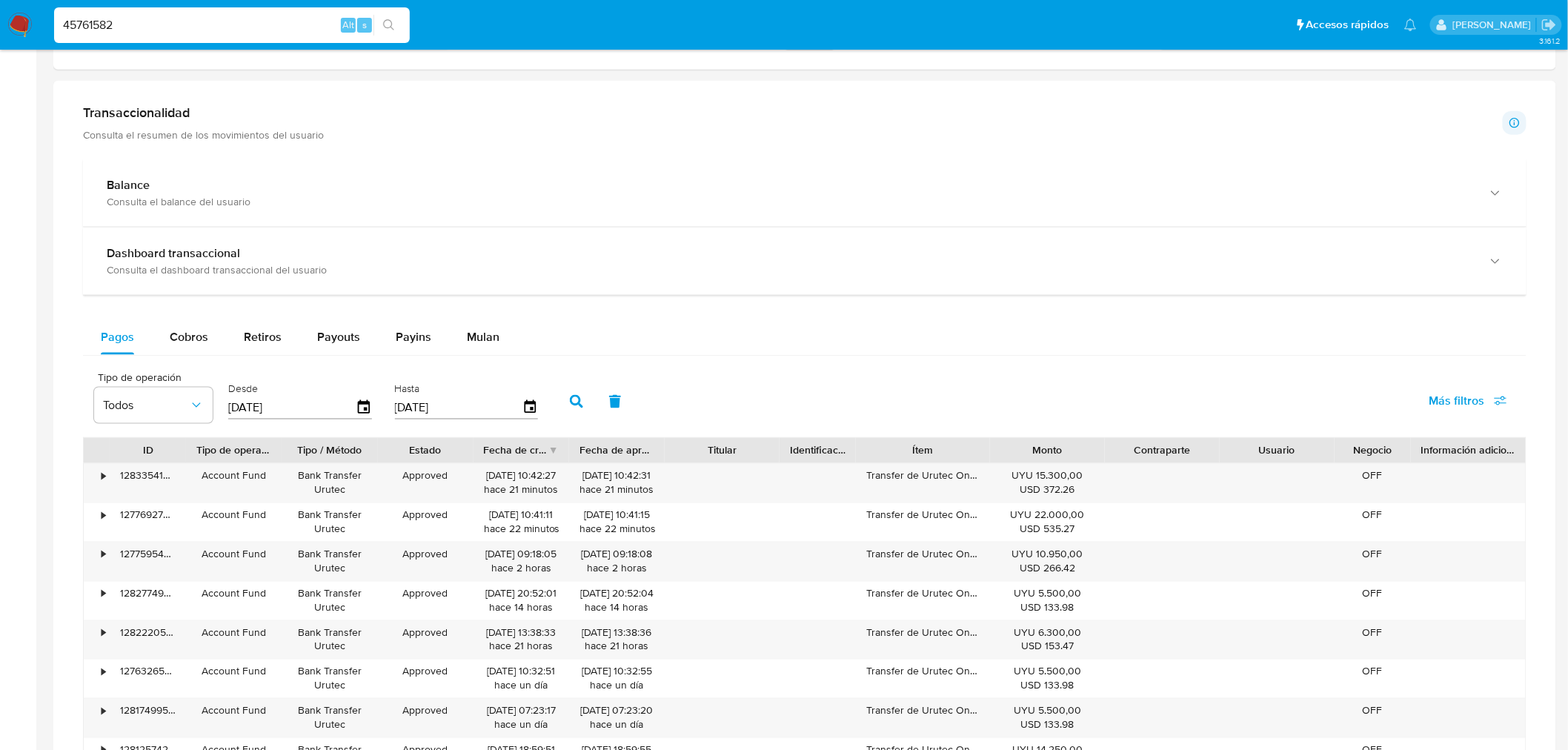
scroll to position [0, 0]
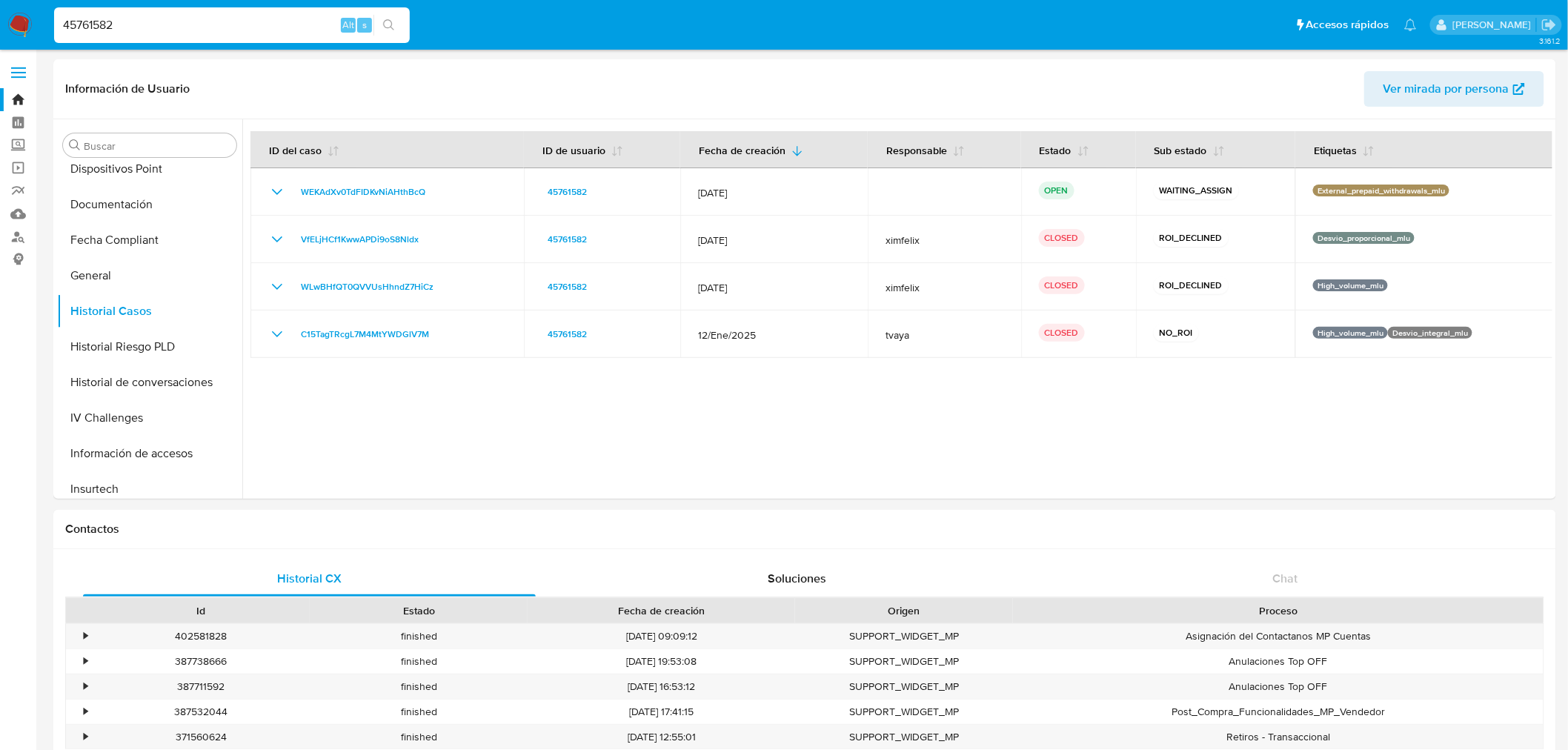
click at [144, 23] on input "45761582" at bounding box center [231, 25] width 356 height 19
paste input "340338925"
type input "340338925"
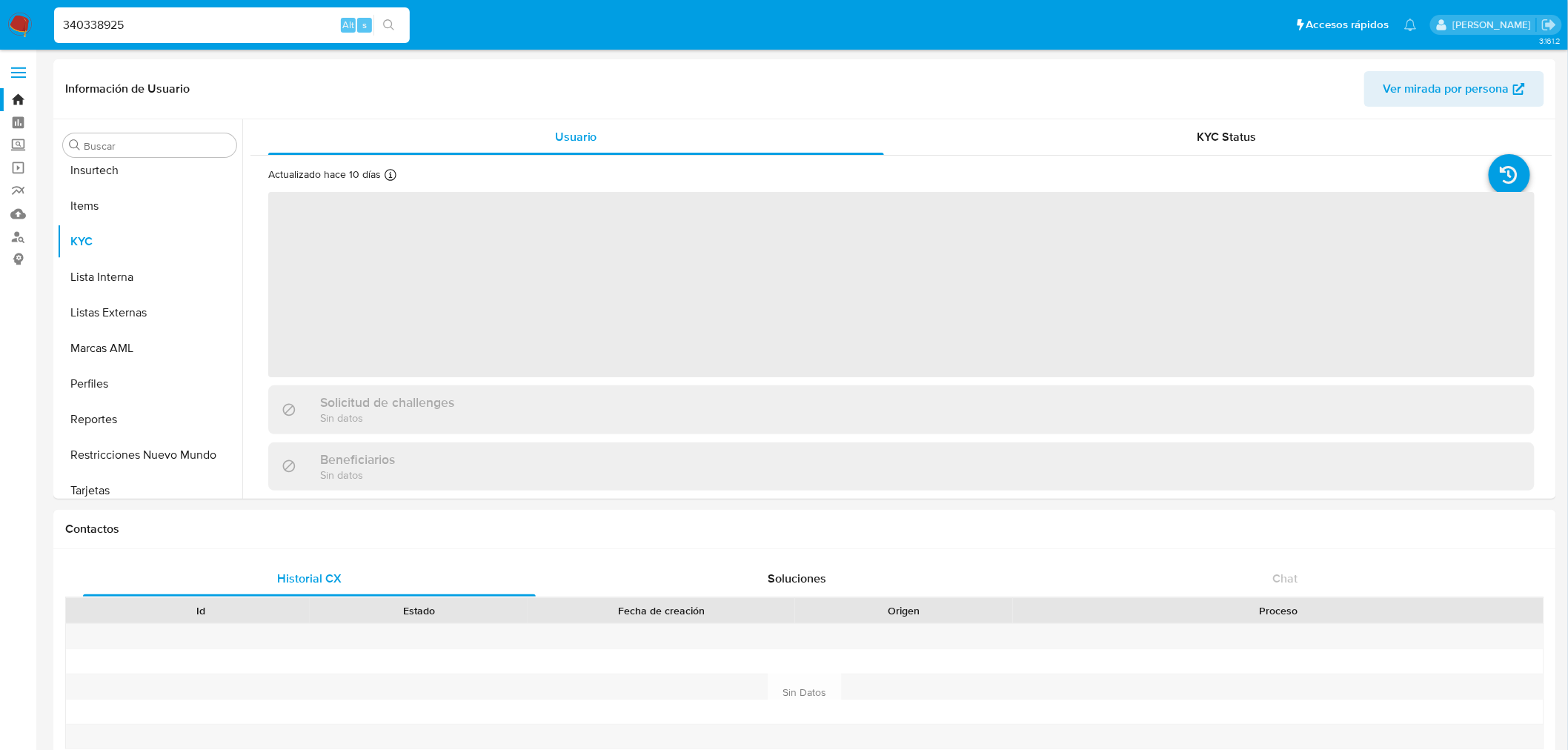
scroll to position [732, 0]
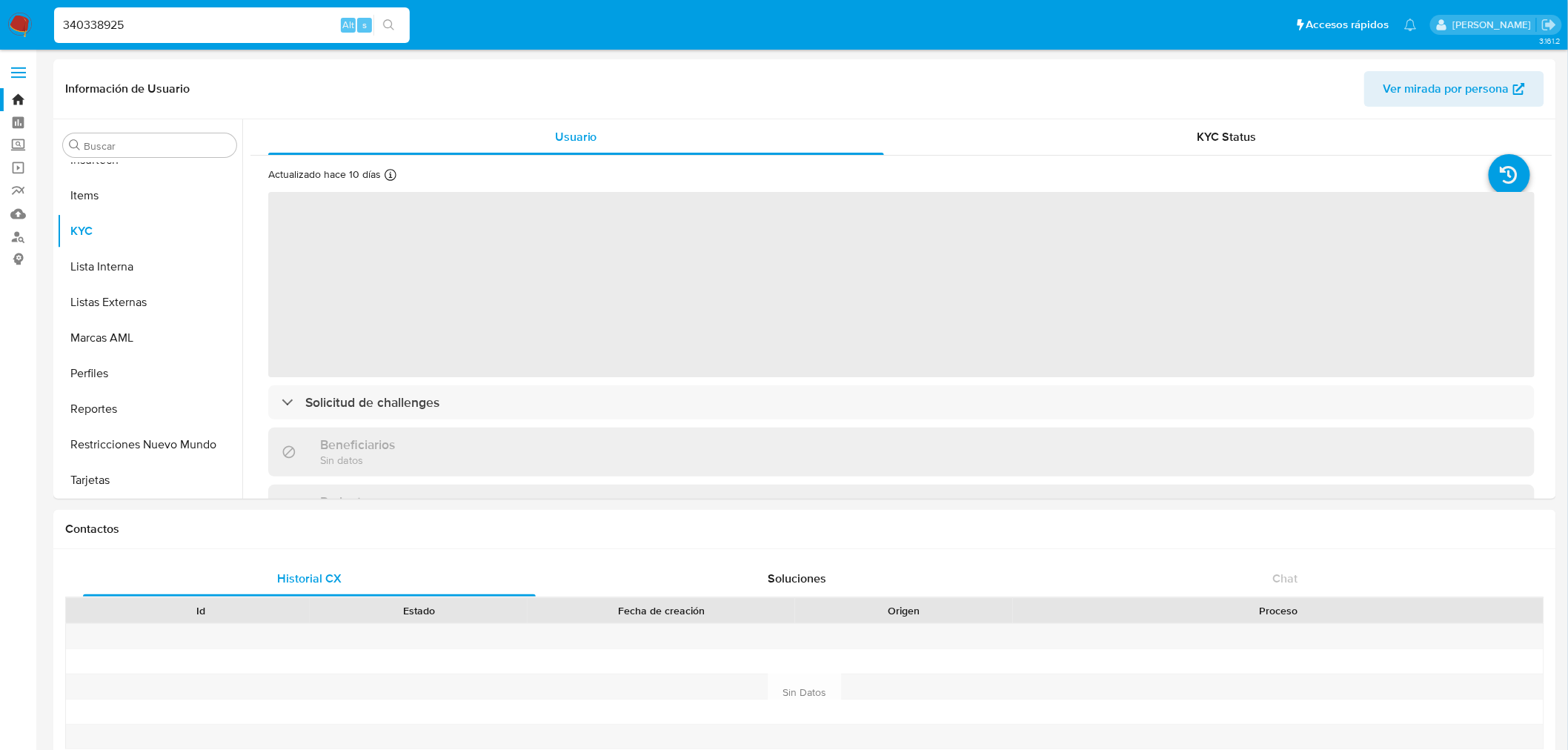
select select "10"
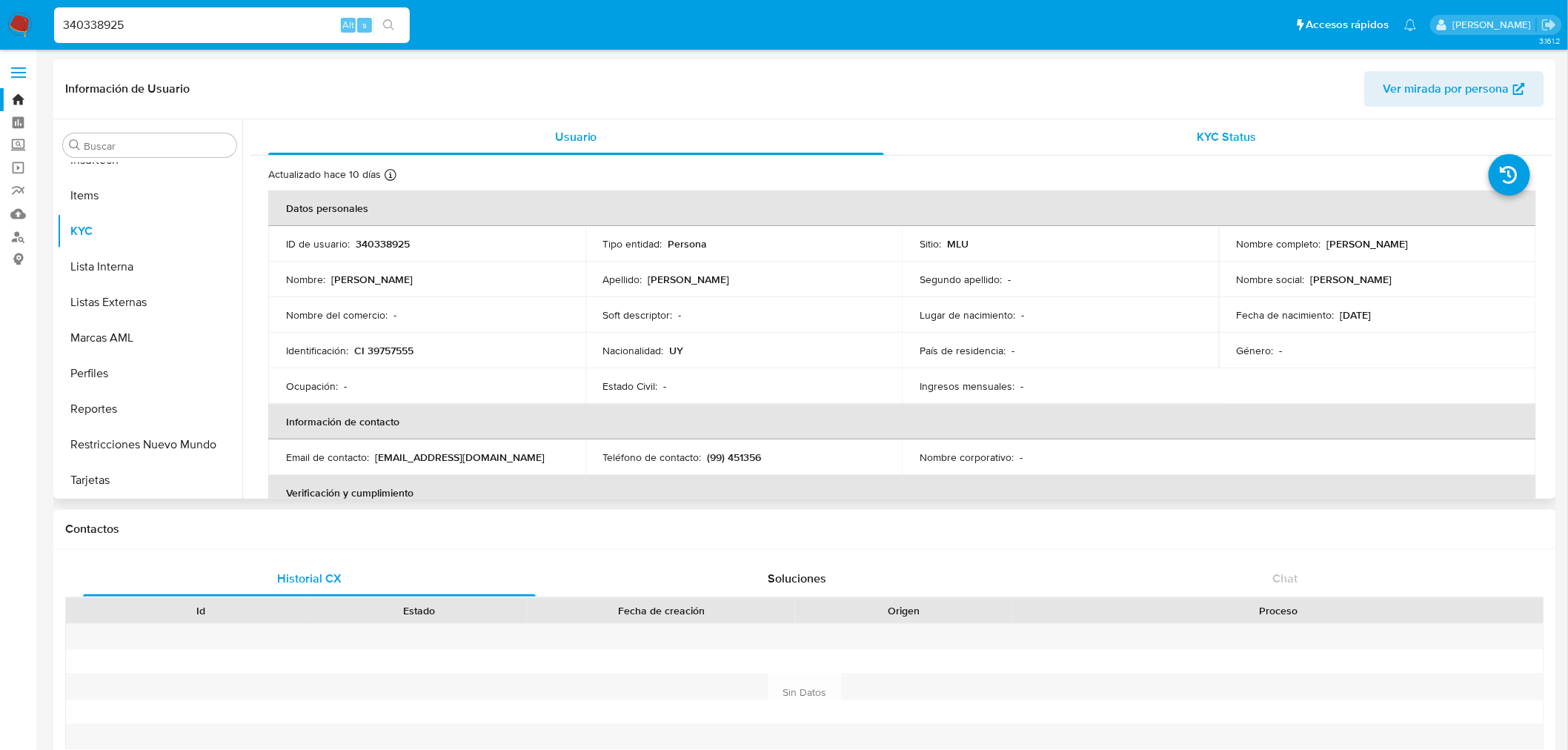
click at [1212, 133] on span "KYC Status" at bounding box center [1227, 137] width 59 height 17
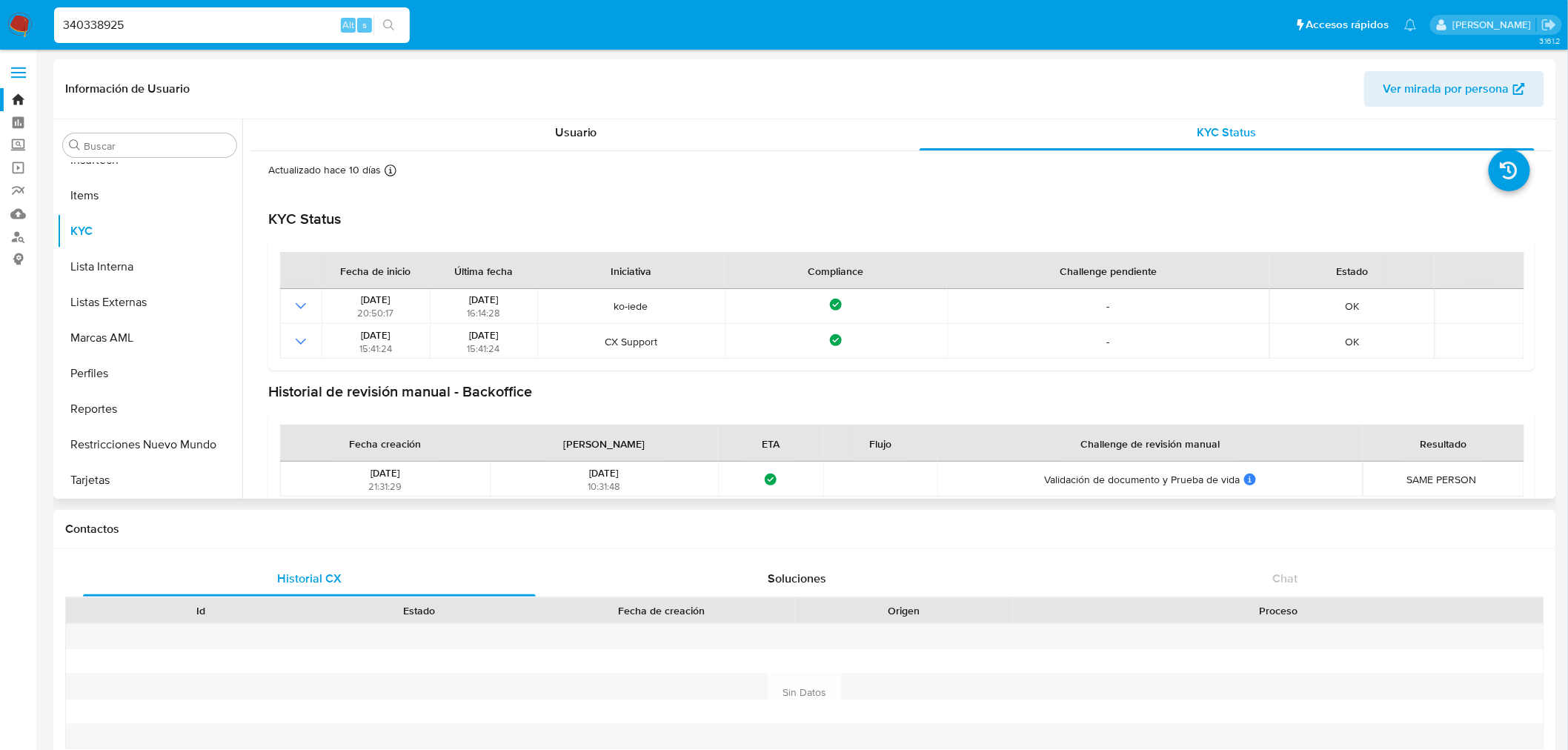
scroll to position [0, 0]
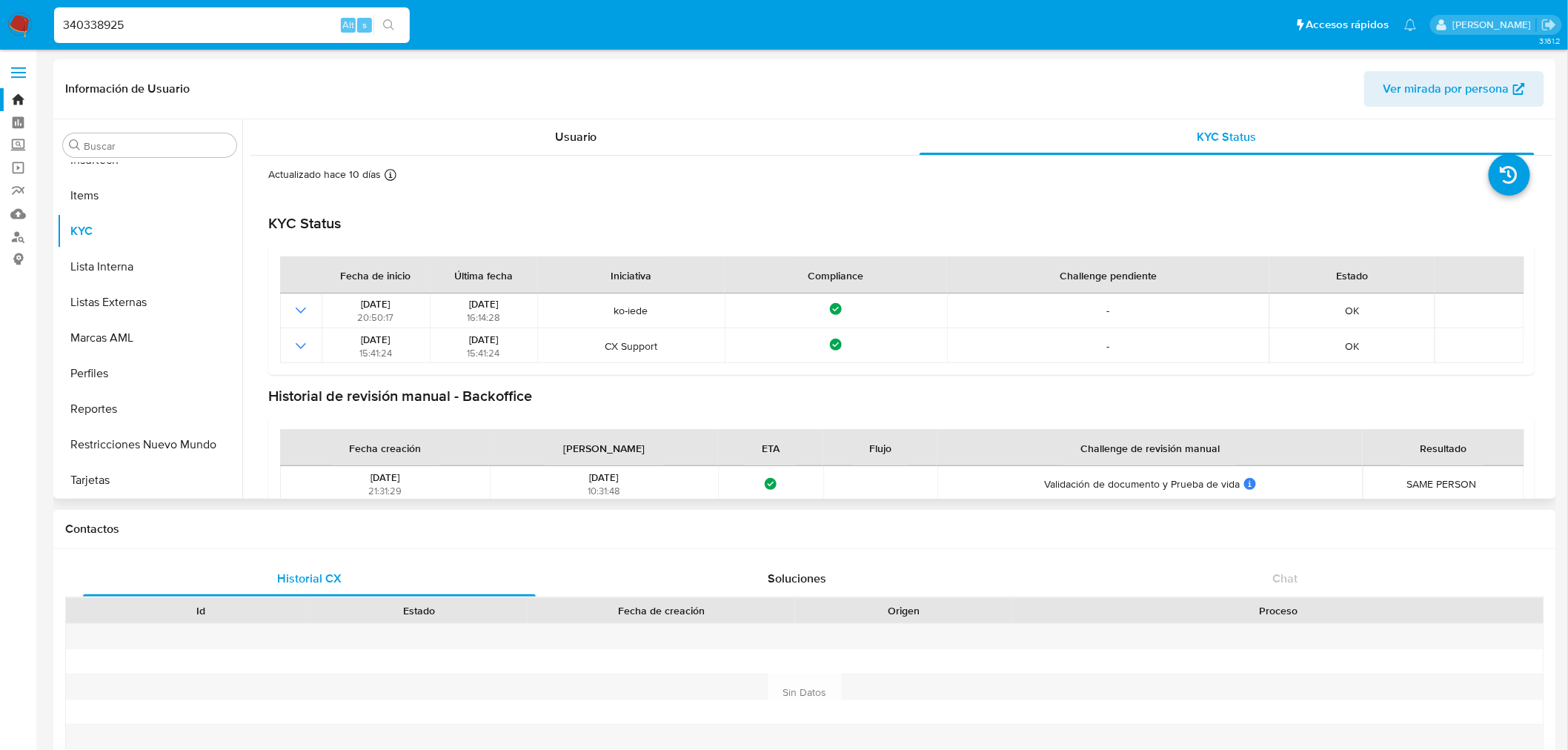
click at [595, 158] on div "Actualizado hace 10 [PERSON_NAME] Creado: [DATE] 20:50:16 Actualizado: [DATE] 0…" at bounding box center [900, 340] width 1302 height 369
click at [597, 146] on div "Usuario" at bounding box center [576, 137] width 615 height 36
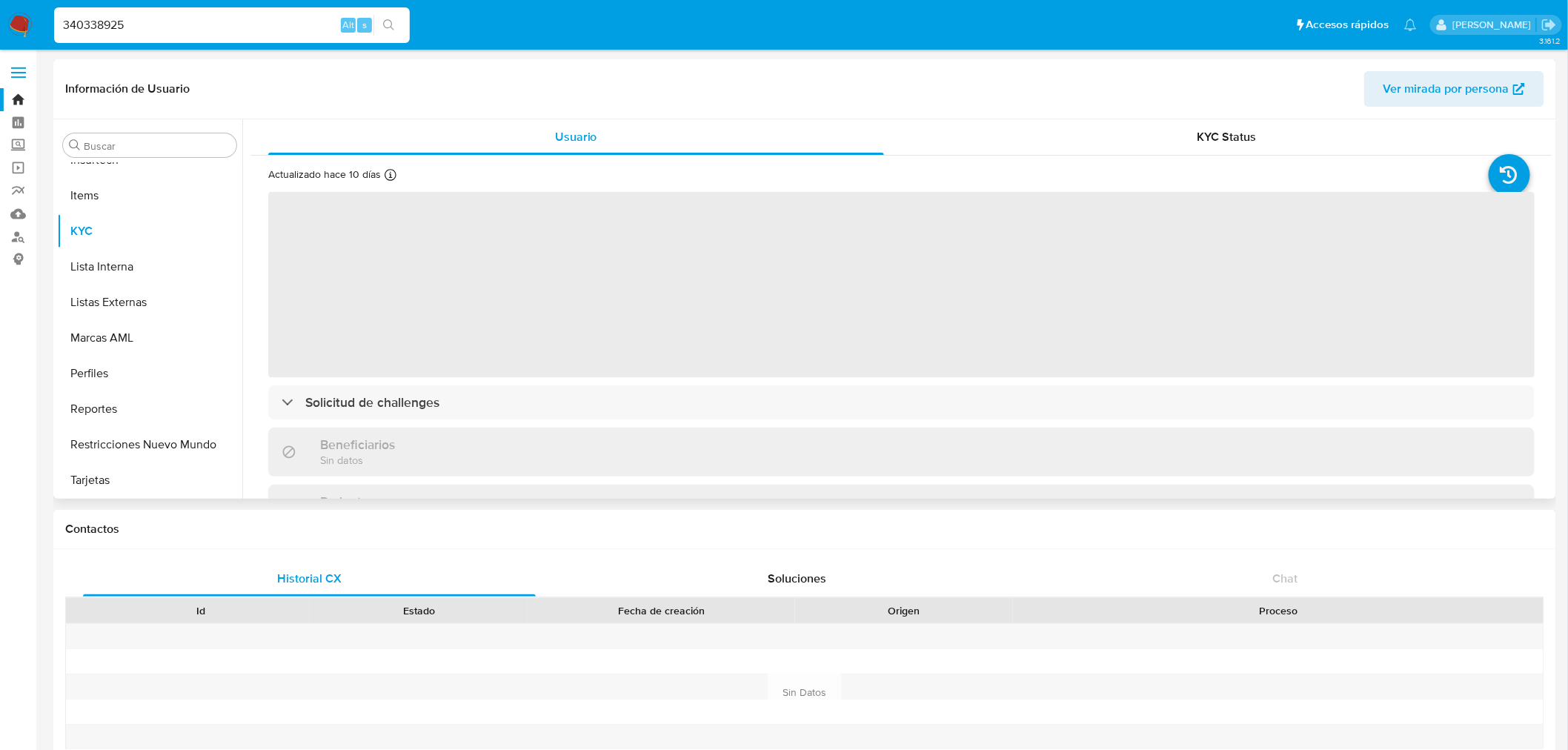
click at [672, 421] on div "Actualizado hace 10 [PERSON_NAME] Creado: [DATE] 20:50:16 Actualizado: [DATE] 0…" at bounding box center [900, 503] width 1302 height 695
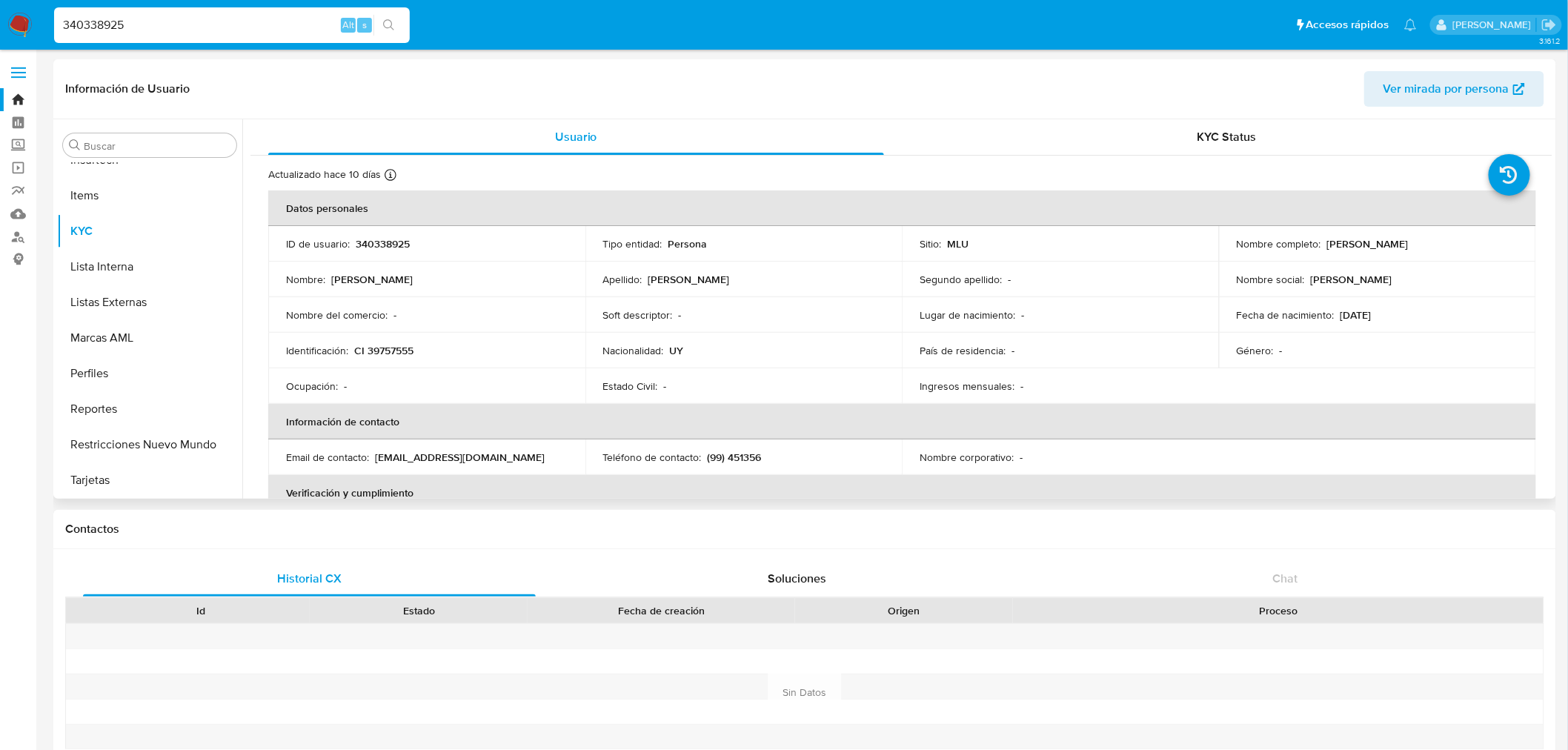
click at [671, 417] on th "Información de contacto" at bounding box center [901, 421] width 1267 height 36
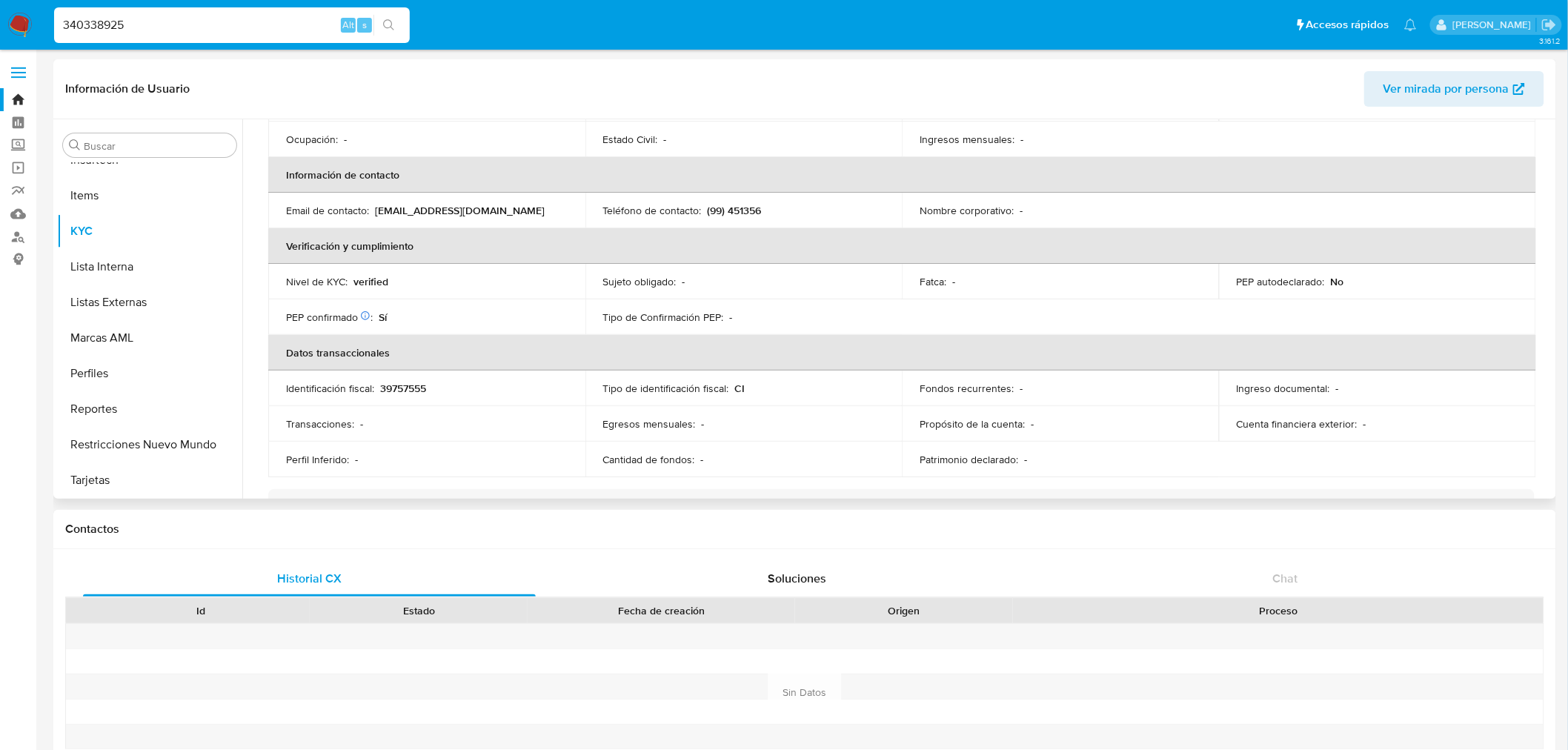
scroll to position [493, 0]
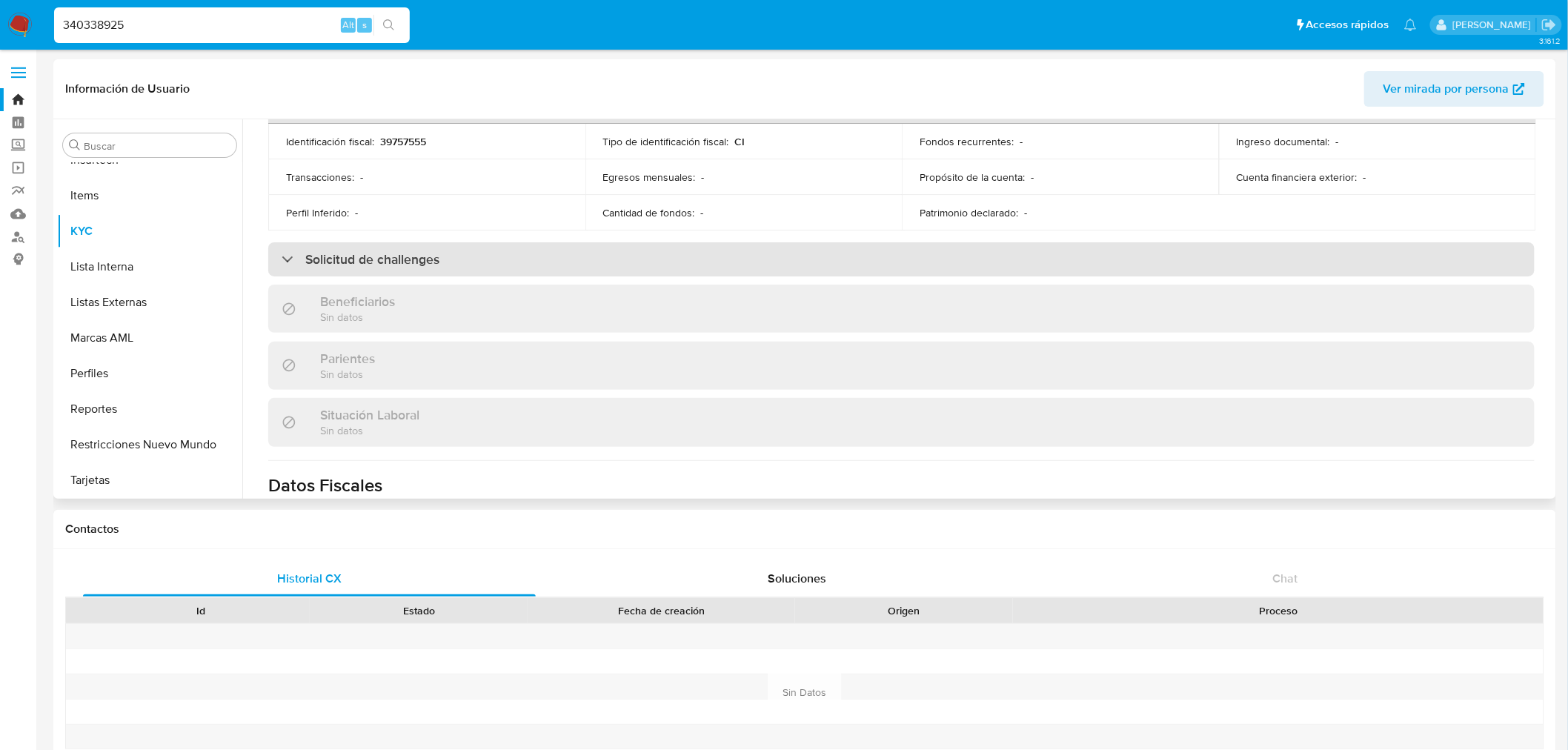
click at [657, 258] on div "Solicitud de challenges" at bounding box center [900, 259] width 1266 height 34
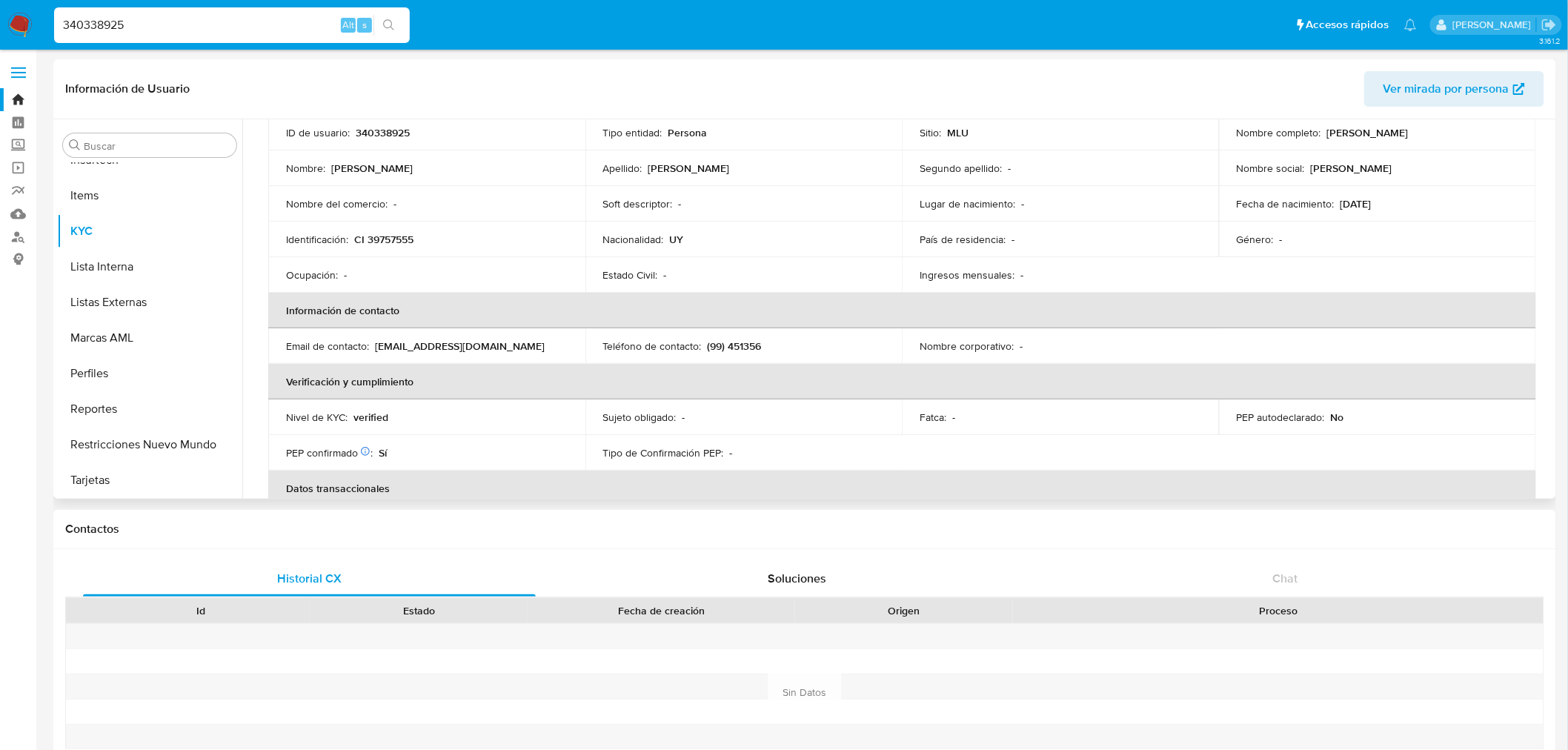
scroll to position [83, 0]
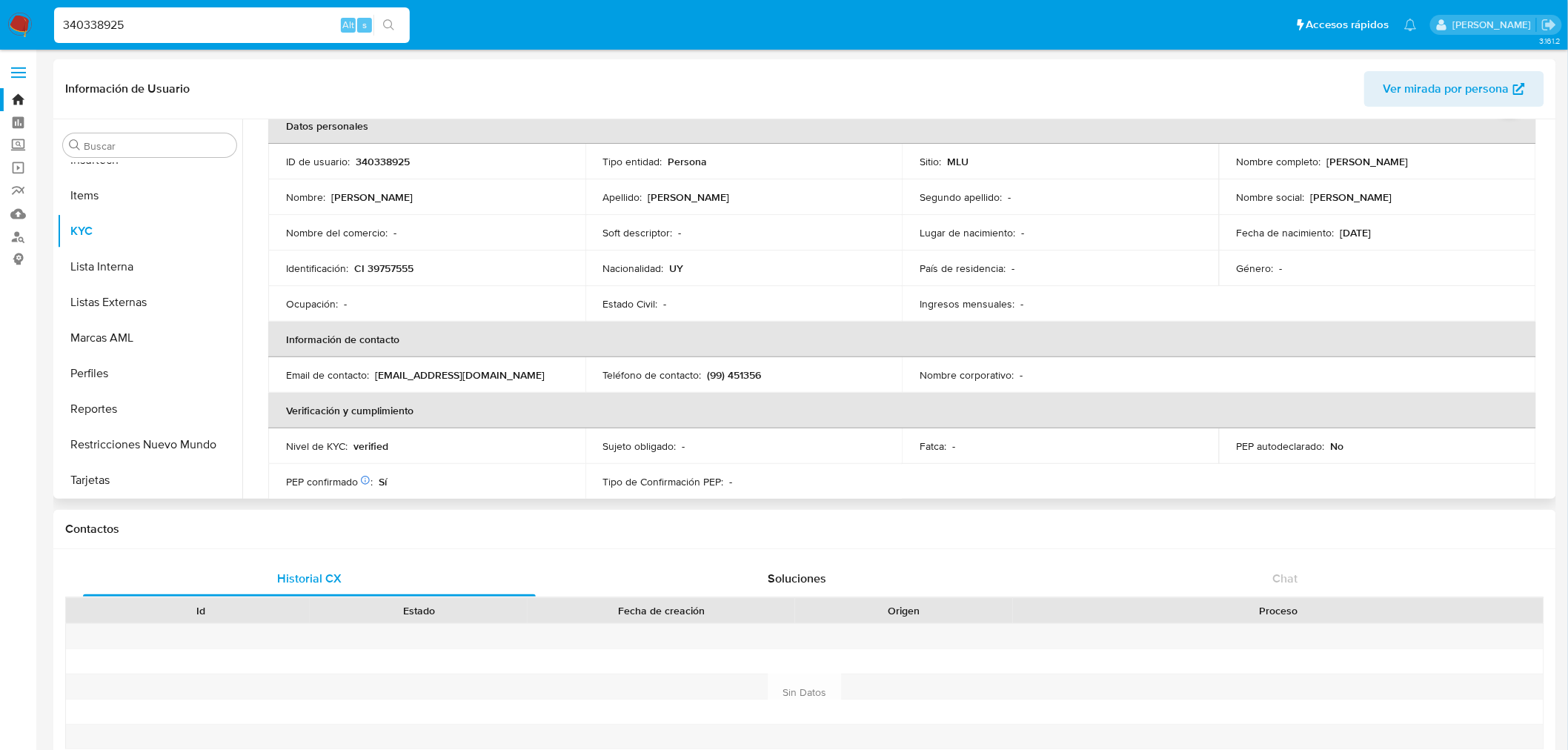
click at [396, 157] on p "340338925" at bounding box center [382, 161] width 54 height 13
copy p "340338925"
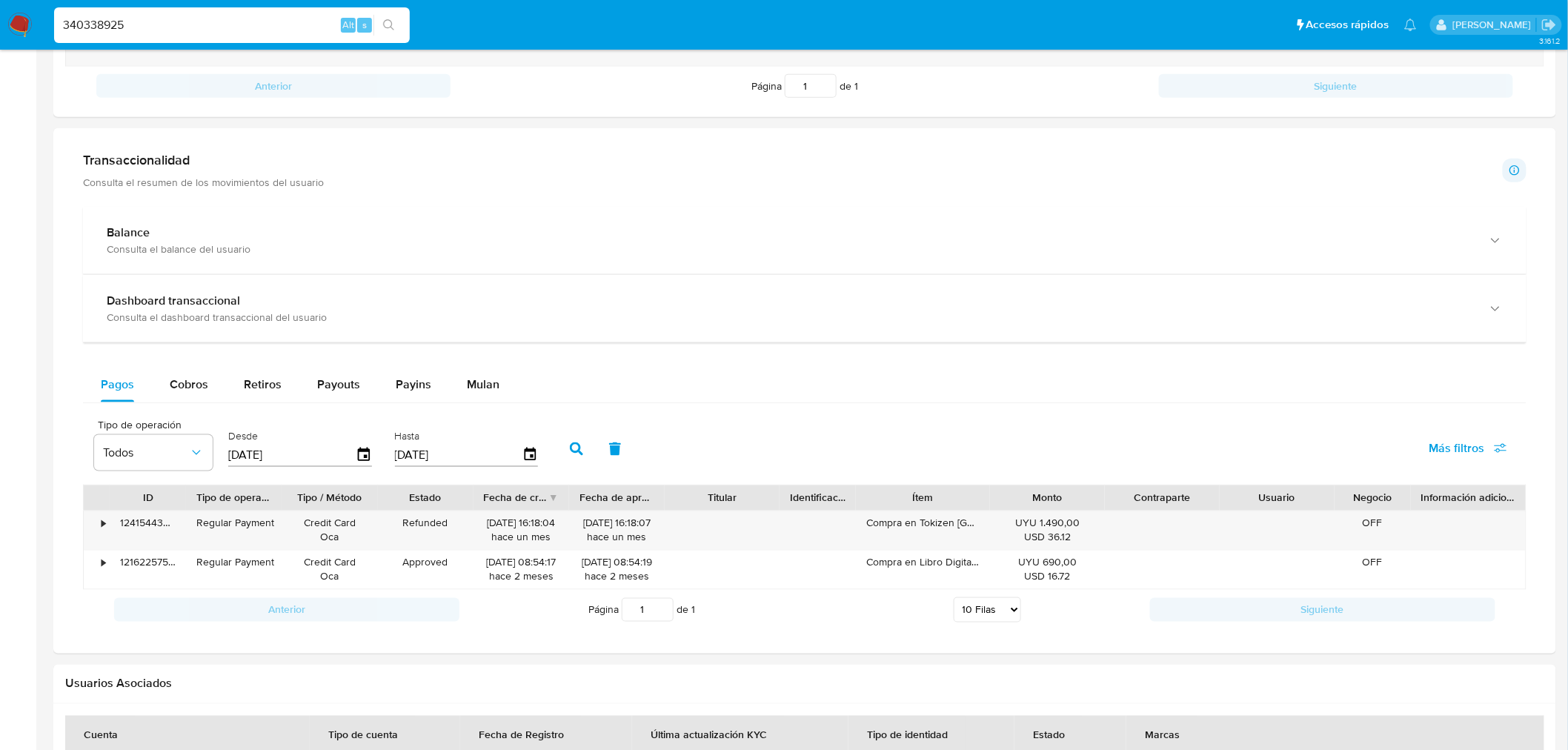
scroll to position [537, 0]
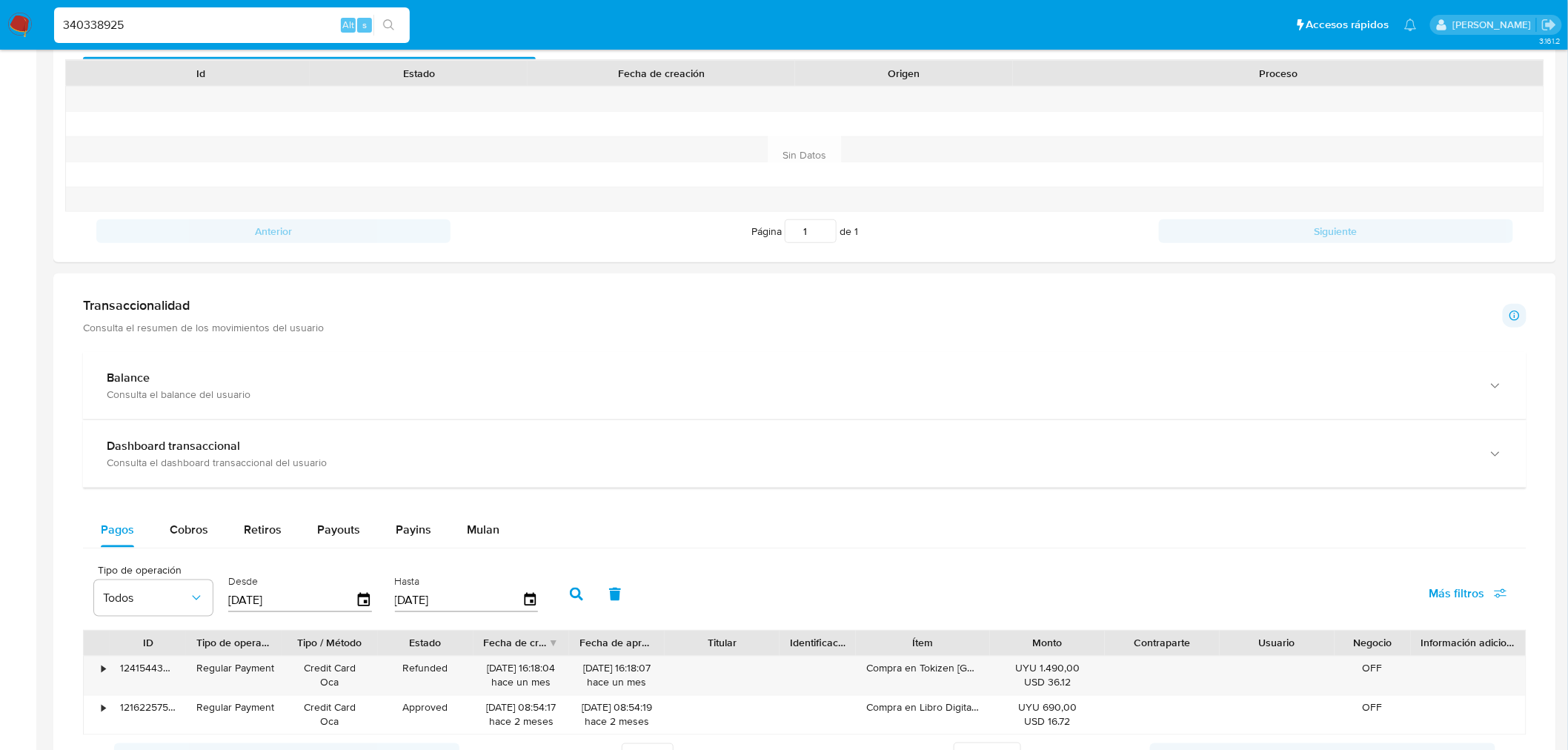
click at [160, 17] on input "340338925" at bounding box center [231, 25] width 356 height 19
paste input "12796711"
type input "1279671125"
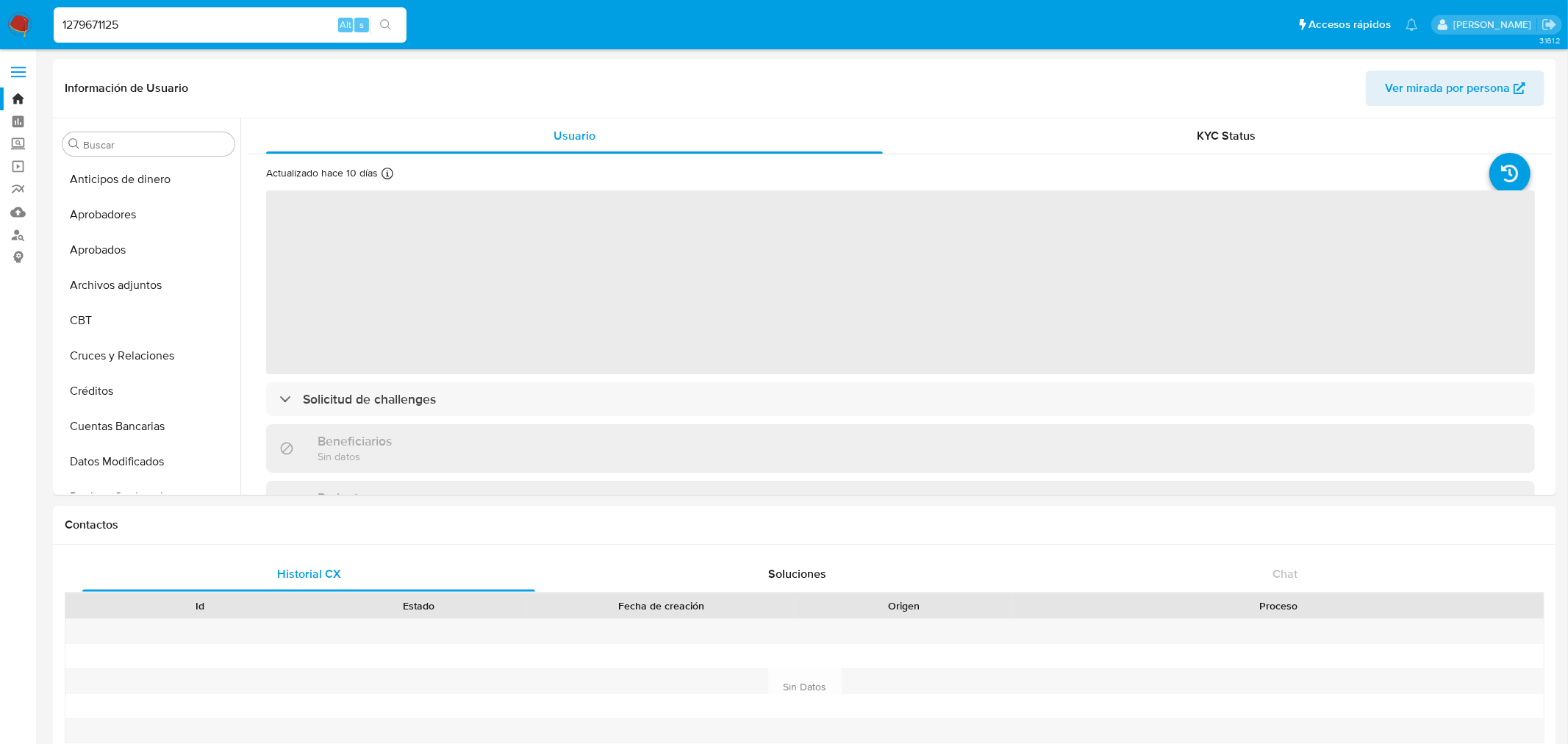
select select "10"
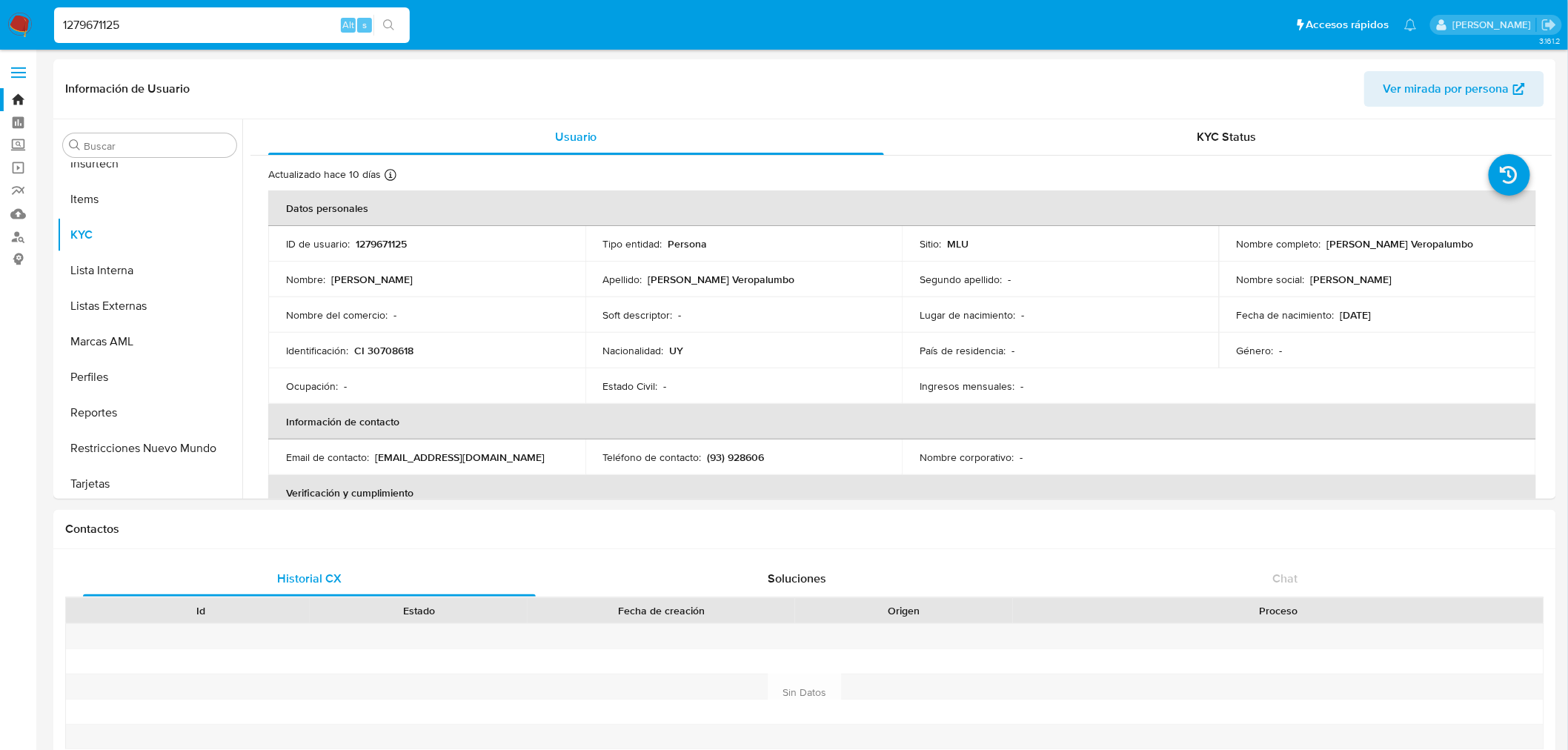
click at [130, 30] on input "1279671125" at bounding box center [231, 25] width 356 height 19
paste input "563962987"
type input "563962987"
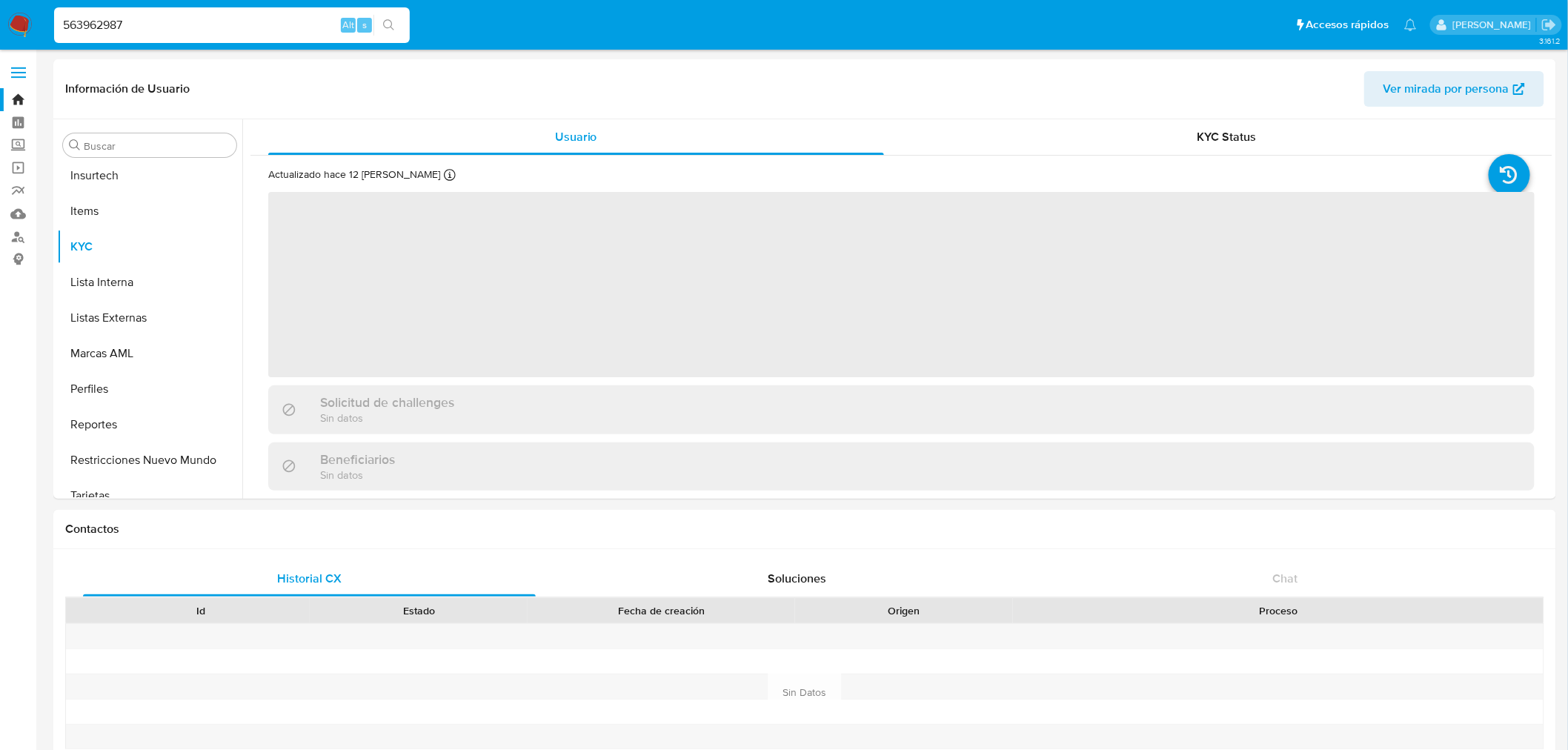
scroll to position [732, 0]
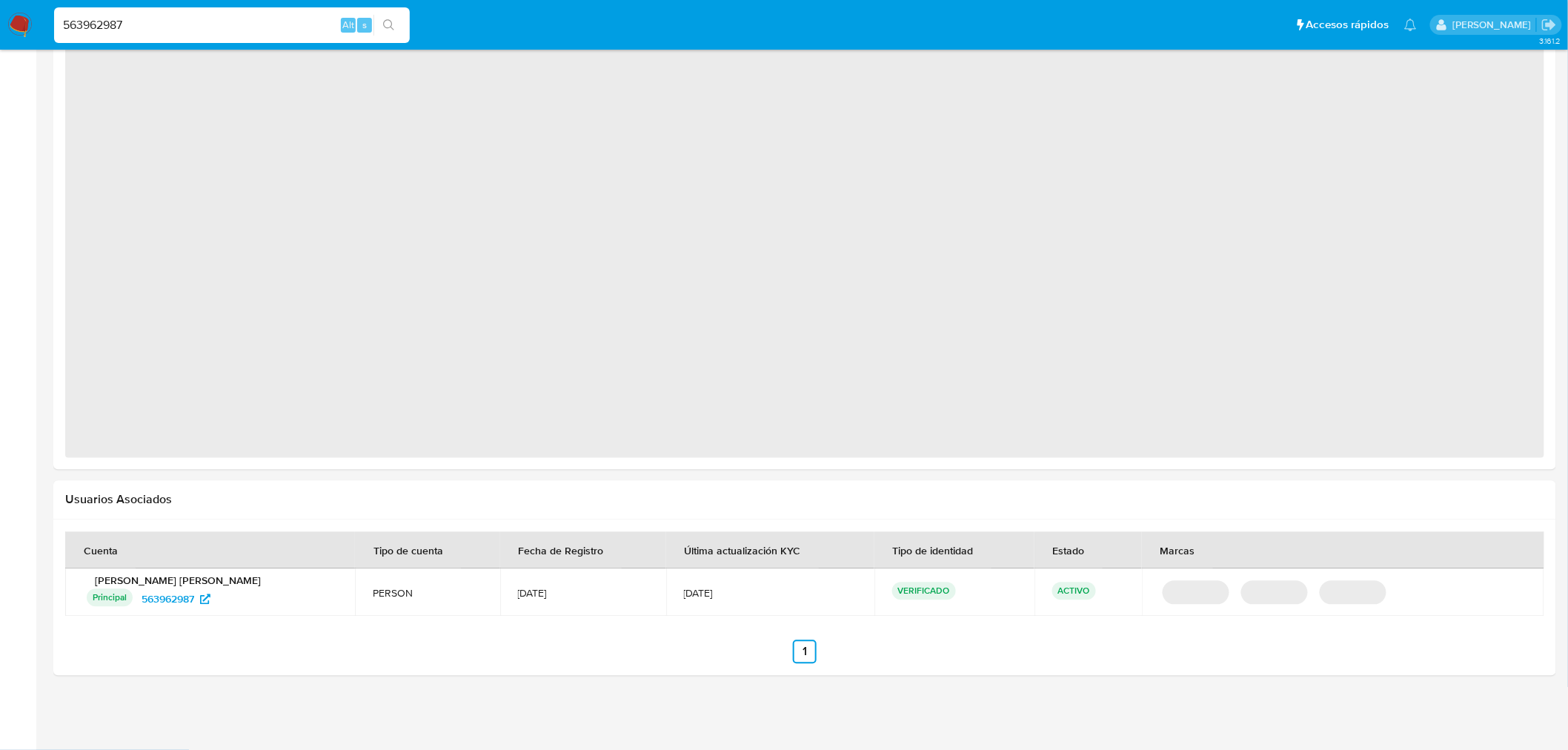
select select "10"
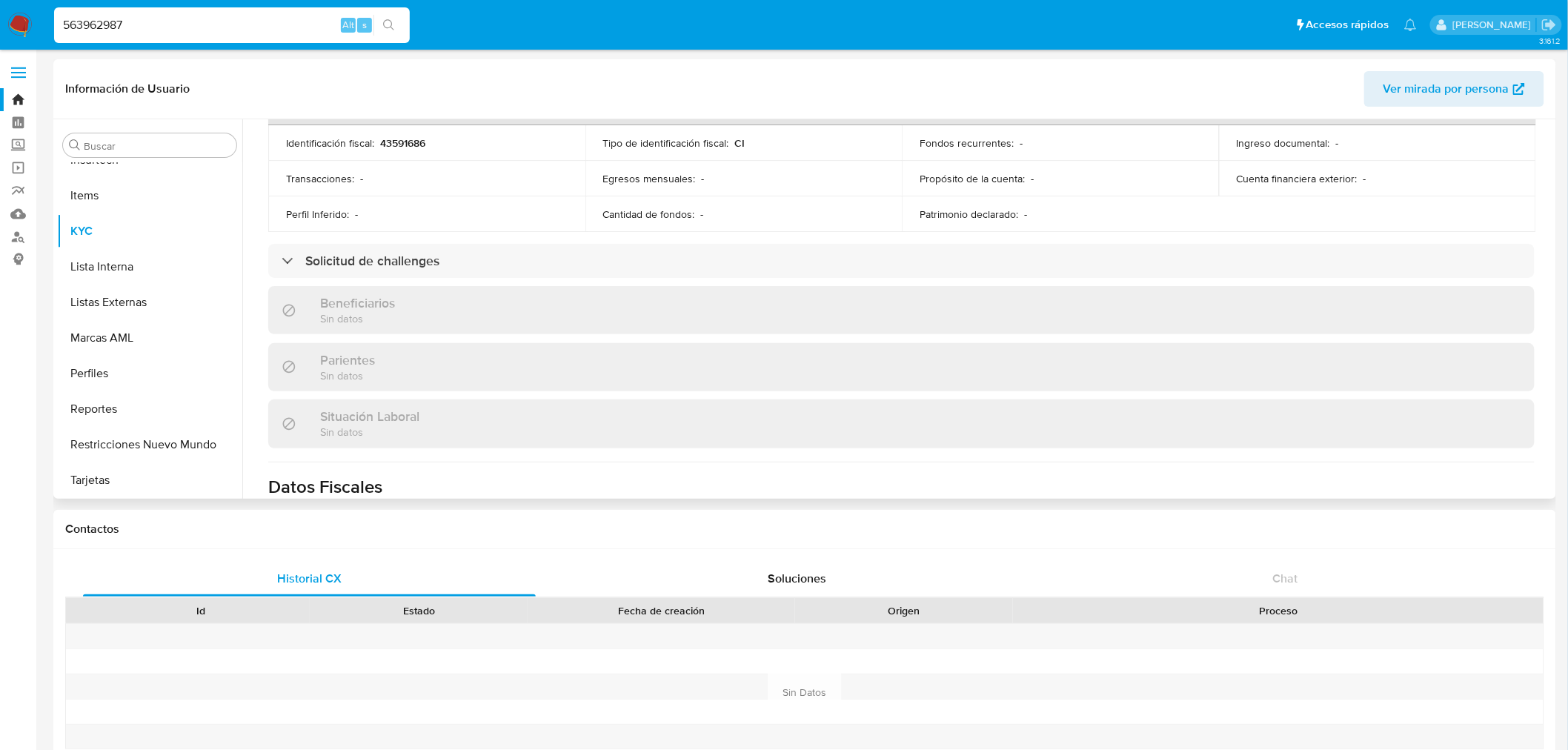
scroll to position [493, 0]
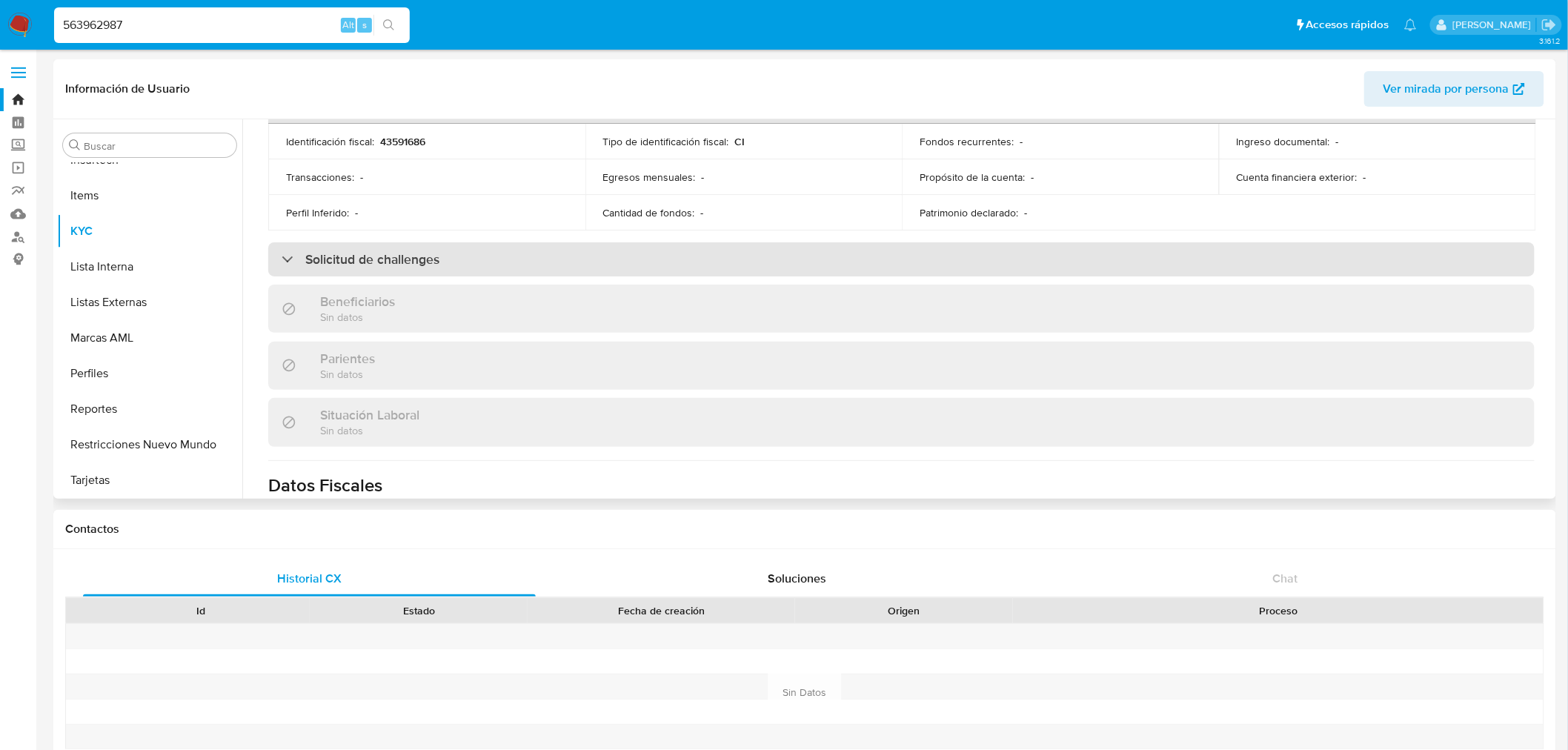
click at [477, 273] on div "Solicitud de challenges" at bounding box center [900, 259] width 1266 height 34
